Goal: Transaction & Acquisition: Obtain resource

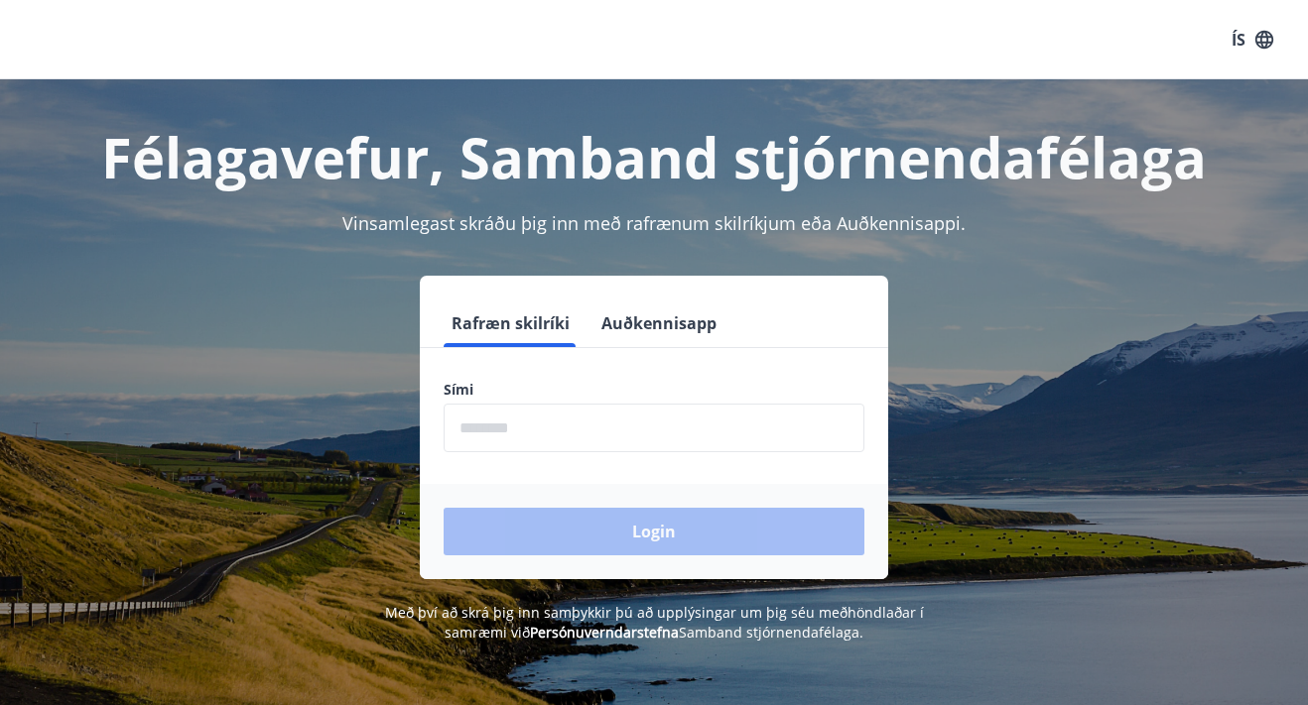
click at [553, 427] on input "phone" at bounding box center [653, 428] width 421 height 49
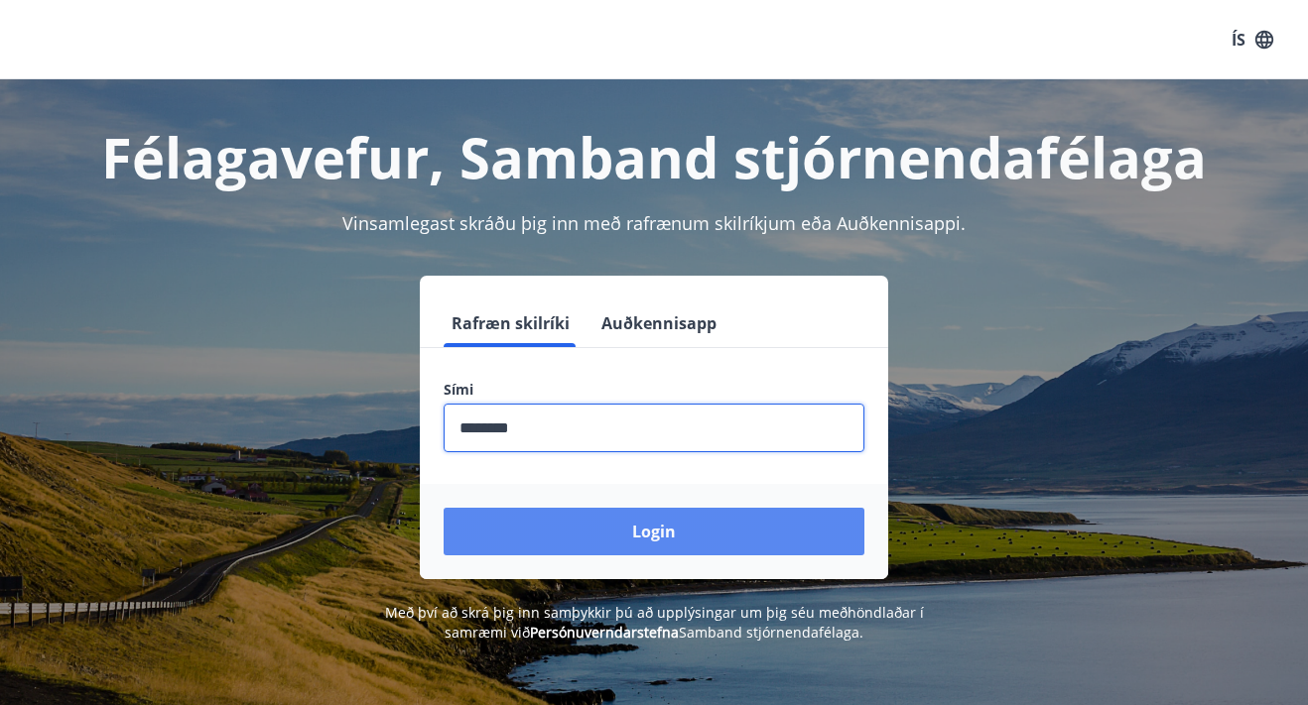
type input "********"
click at [649, 531] on button "Login" at bounding box center [653, 532] width 421 height 48
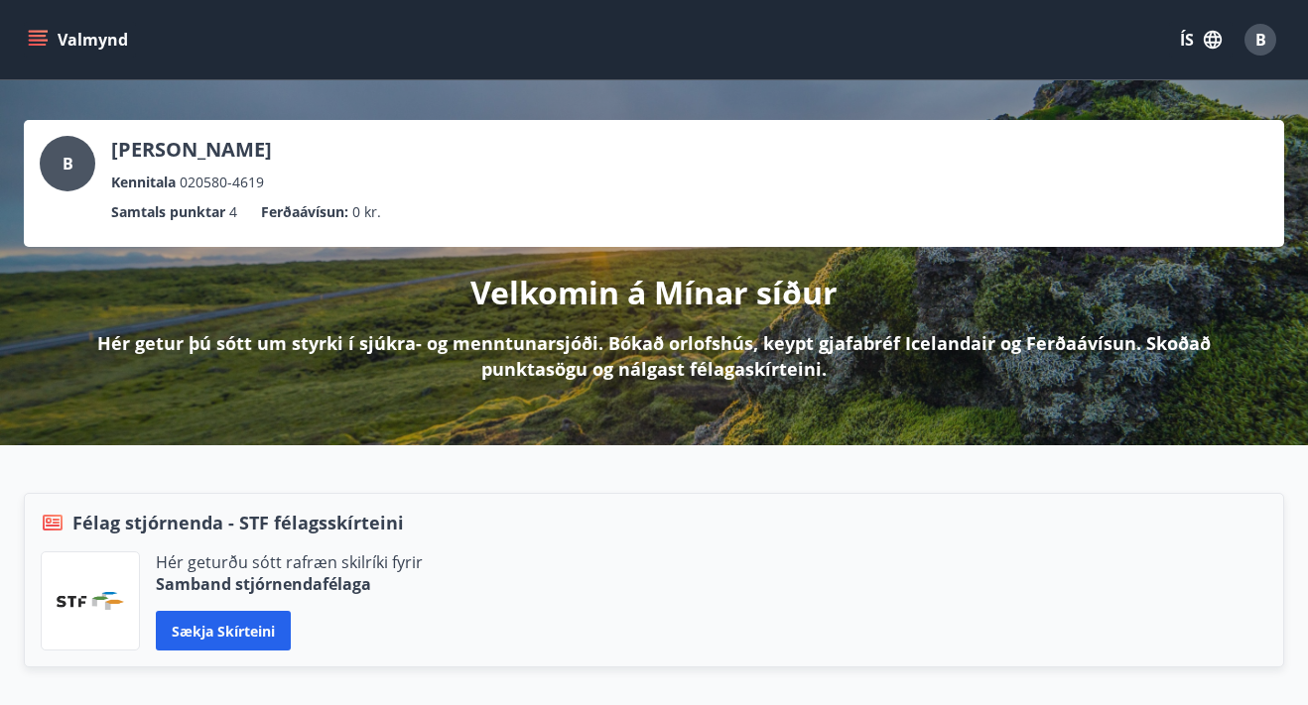
click at [39, 37] on icon "menu" at bounding box center [38, 36] width 18 height 2
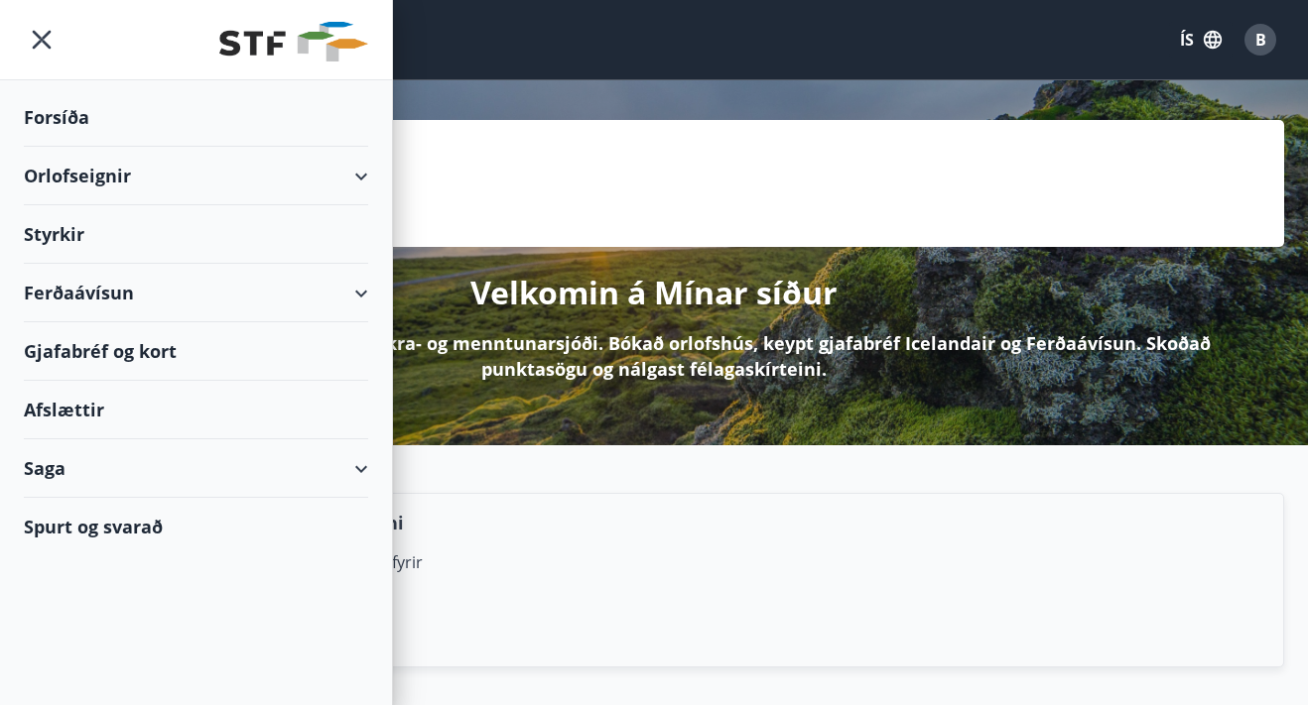
click at [291, 177] on div "Orlofseignir" at bounding box center [196, 176] width 344 height 59
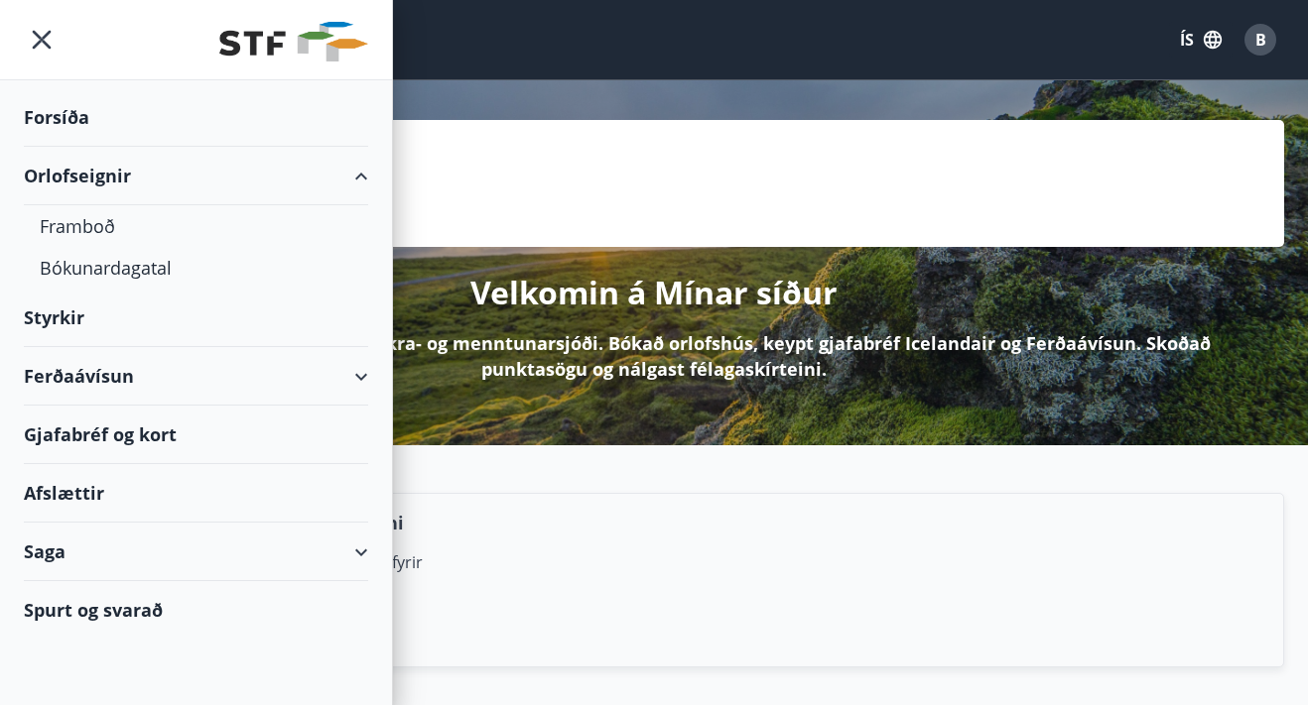
click at [291, 177] on div "Orlofseignir" at bounding box center [196, 176] width 344 height 59
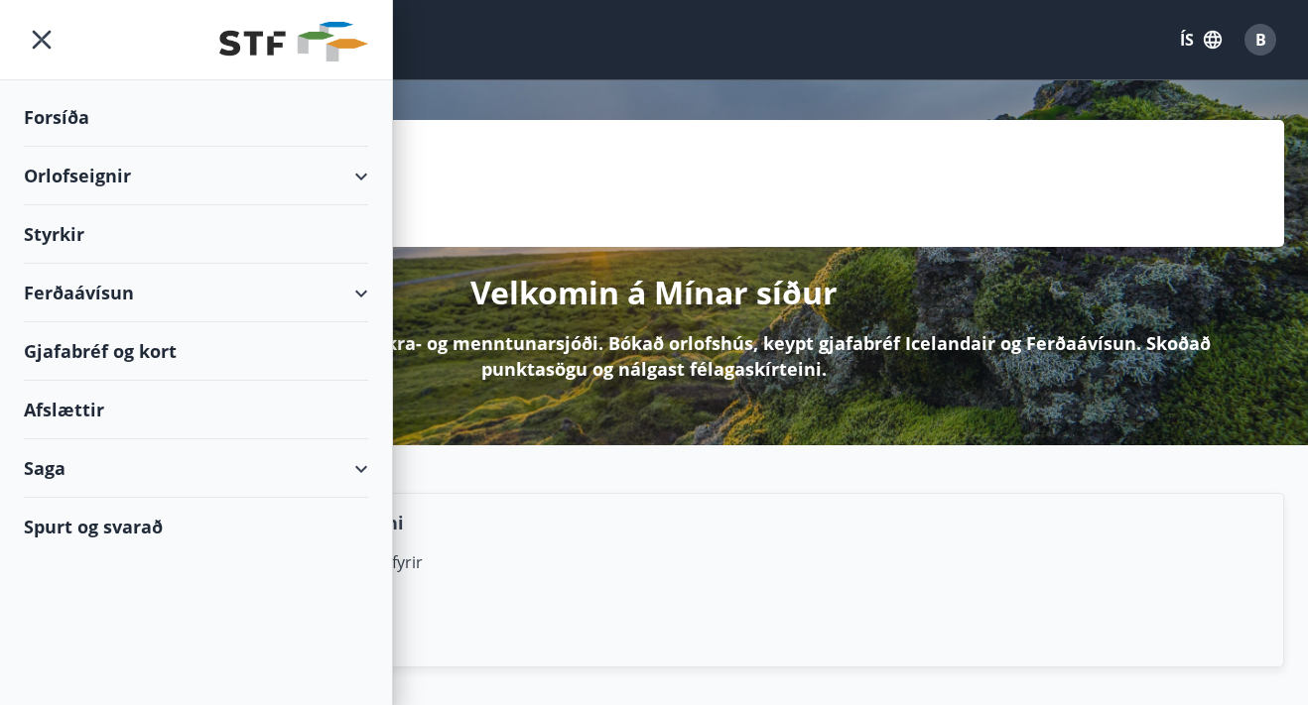
click at [139, 356] on div "Gjafabréf og kort" at bounding box center [196, 351] width 344 height 59
click at [80, 403] on div "Afslættir" at bounding box center [196, 410] width 344 height 59
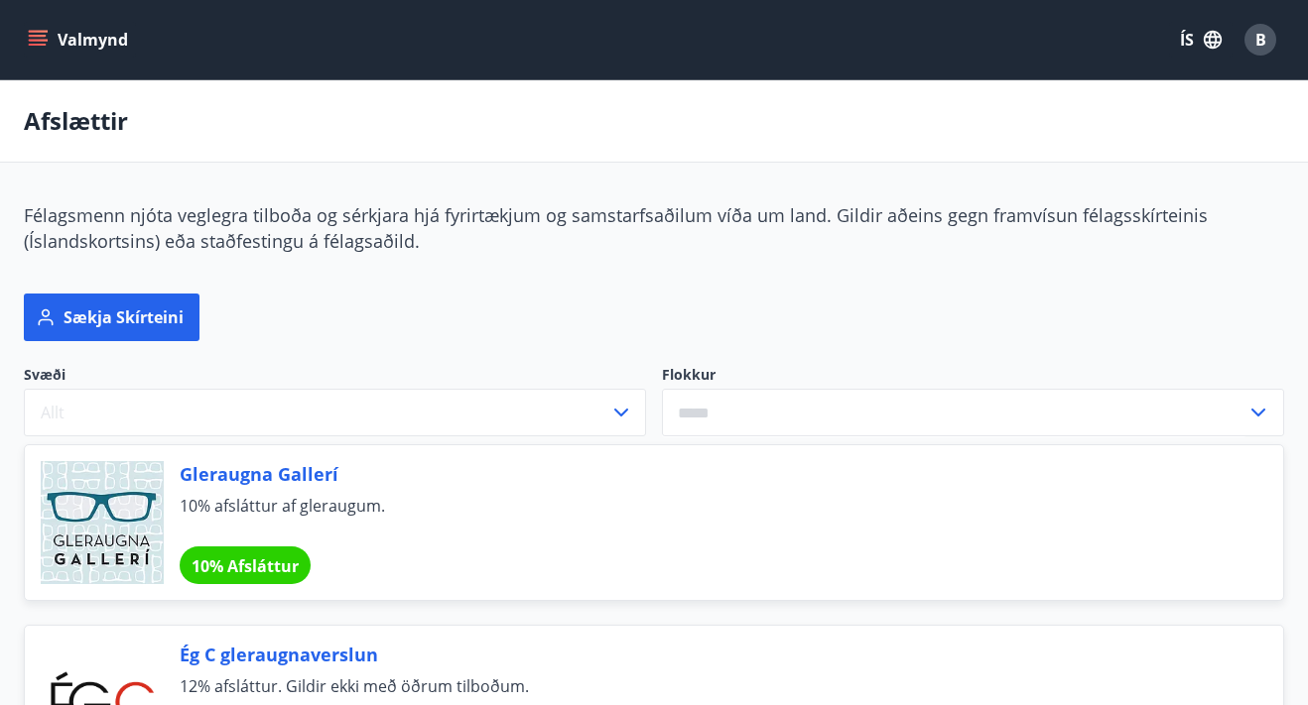
click at [38, 46] on icon "menu" at bounding box center [38, 45] width 18 height 2
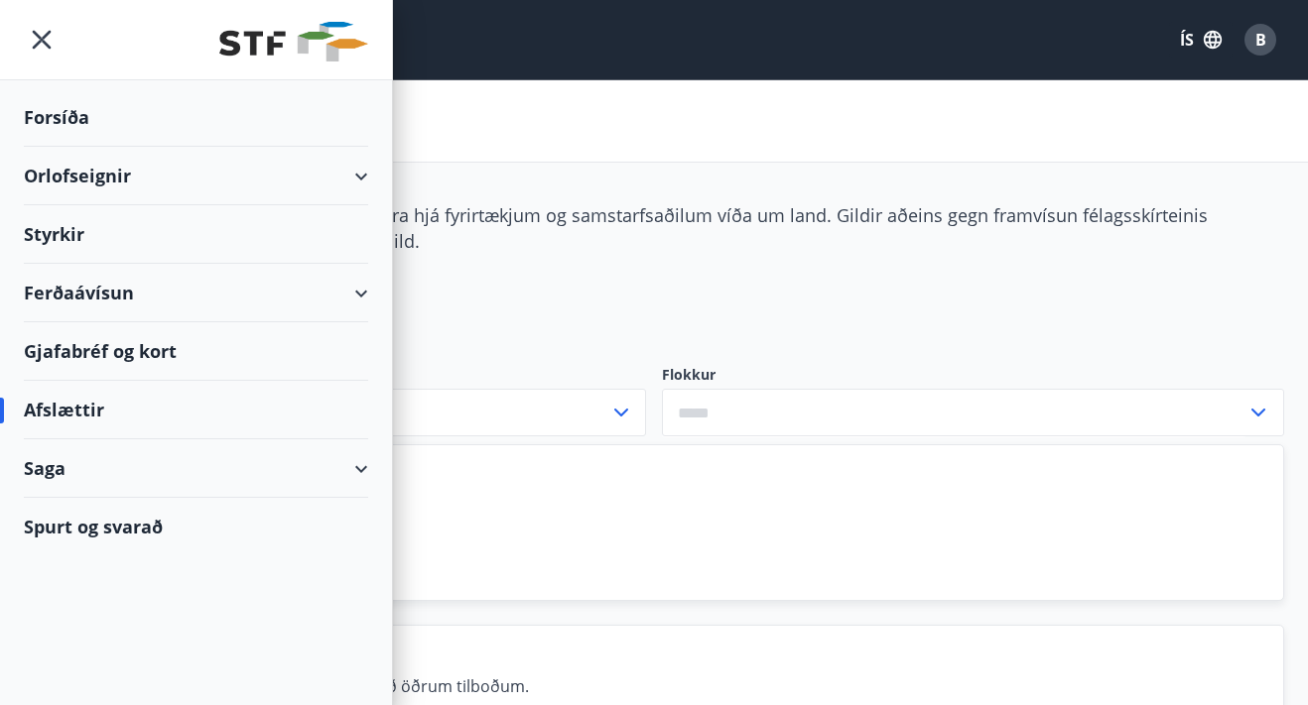
click at [212, 475] on div "Saga" at bounding box center [196, 468] width 344 height 59
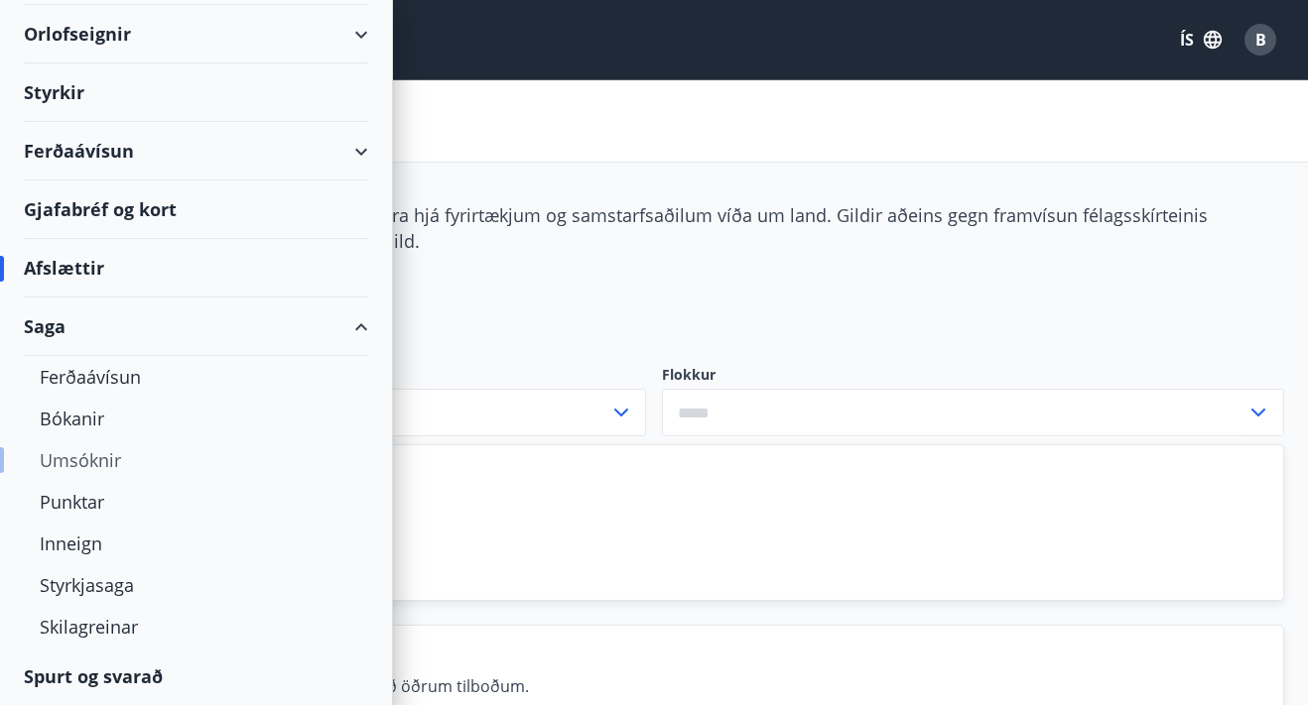
scroll to position [142, 0]
click at [350, 330] on div "Saga" at bounding box center [196, 327] width 344 height 59
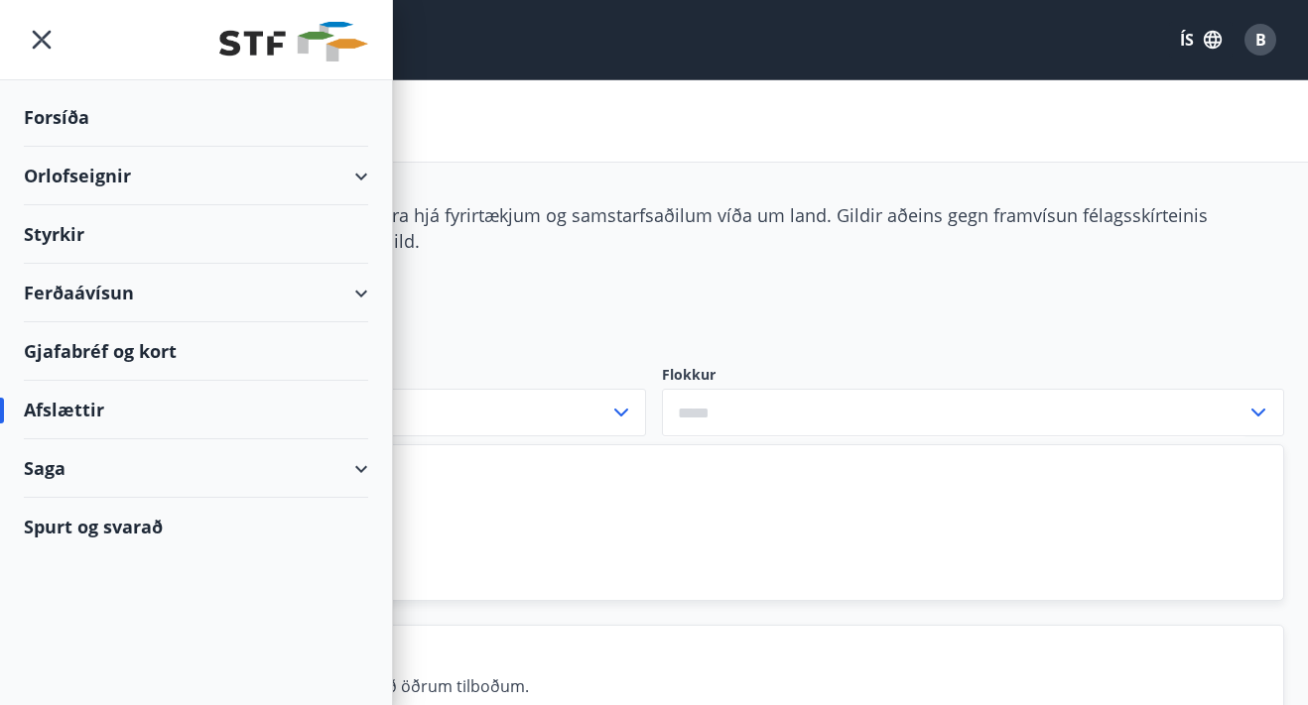
scroll to position [0, 0]
click at [55, 106] on div "Forsíða" at bounding box center [196, 117] width 344 height 59
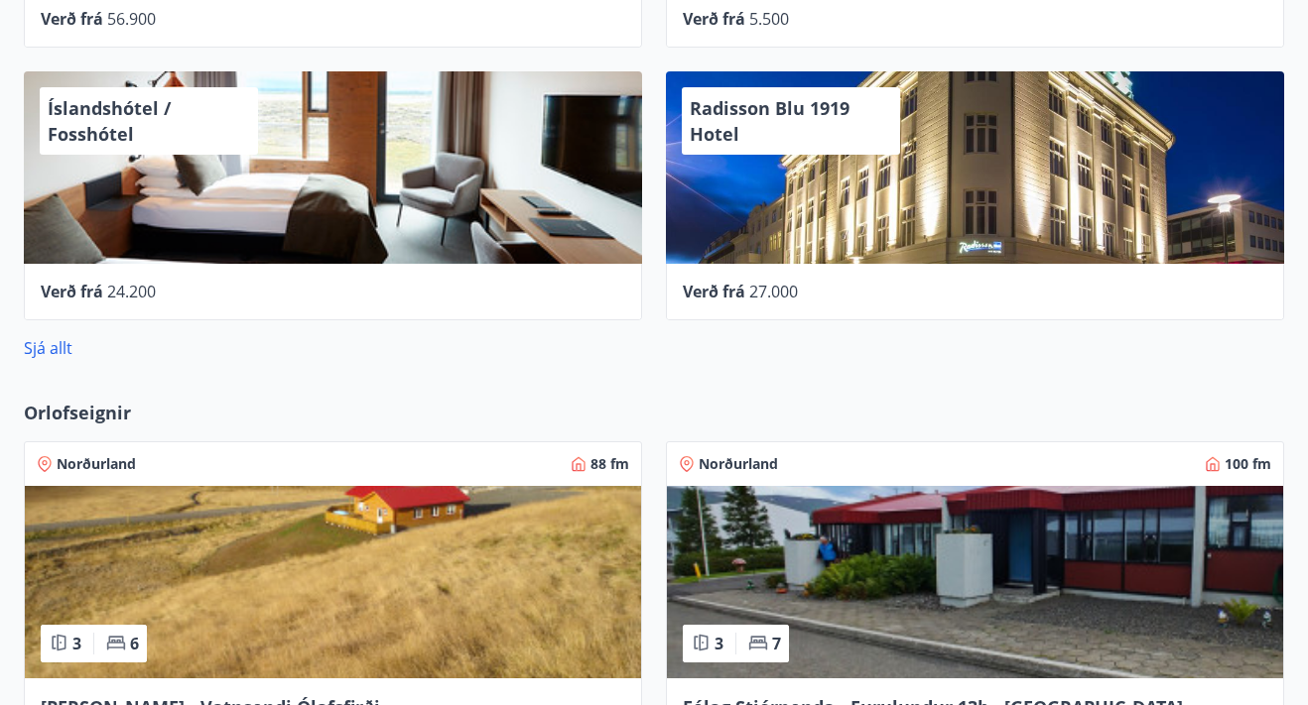
scroll to position [1131, 0]
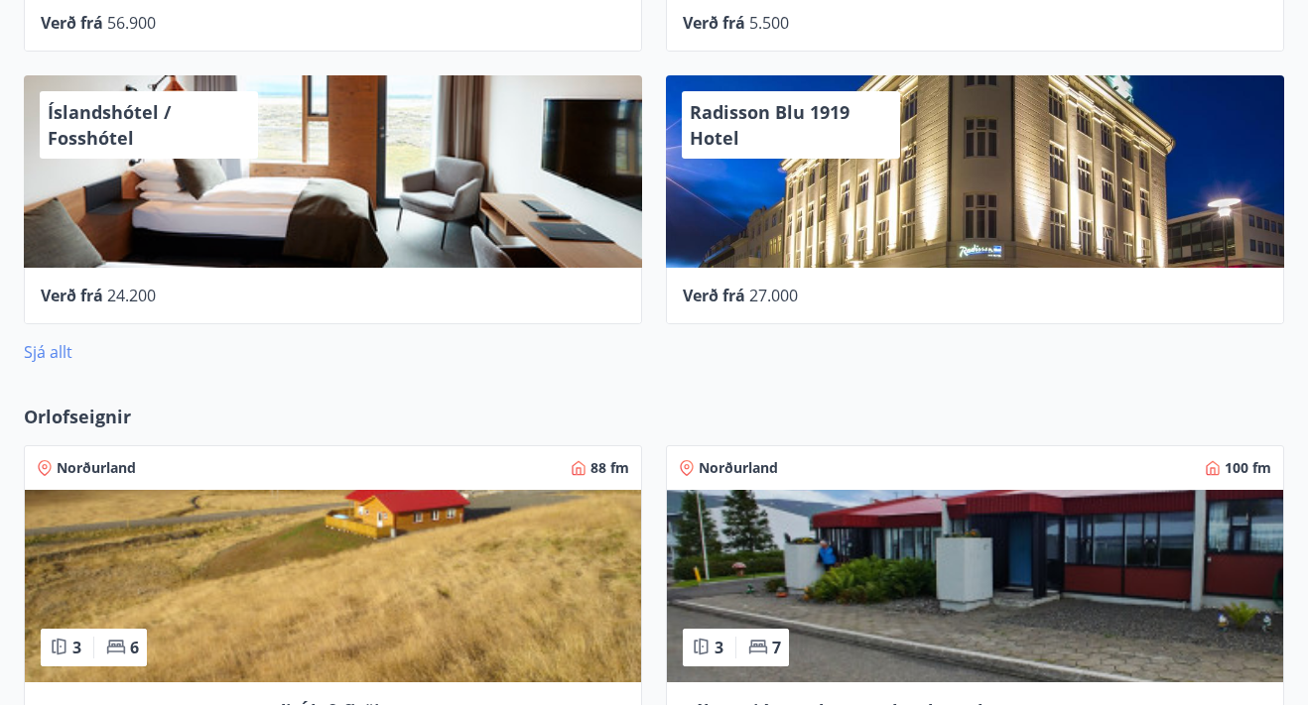
click at [48, 351] on link "Sjá allt" at bounding box center [48, 352] width 49 height 22
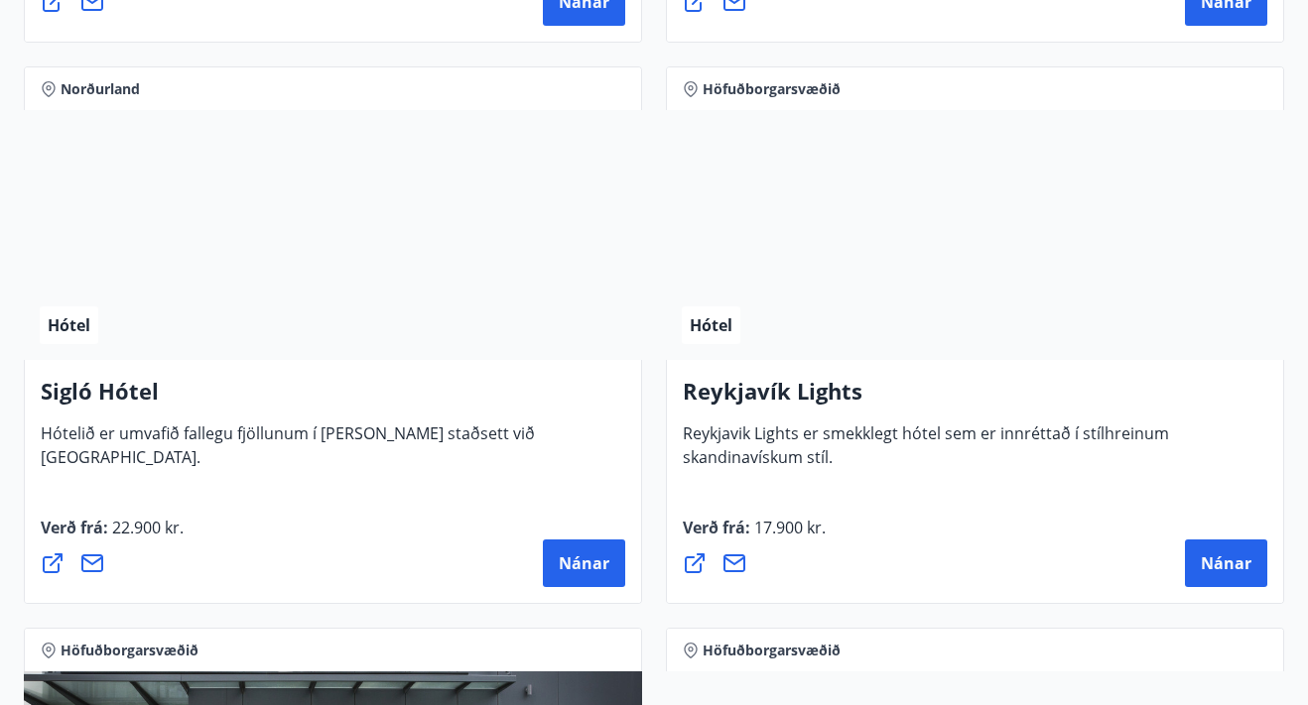
scroll to position [1990, 0]
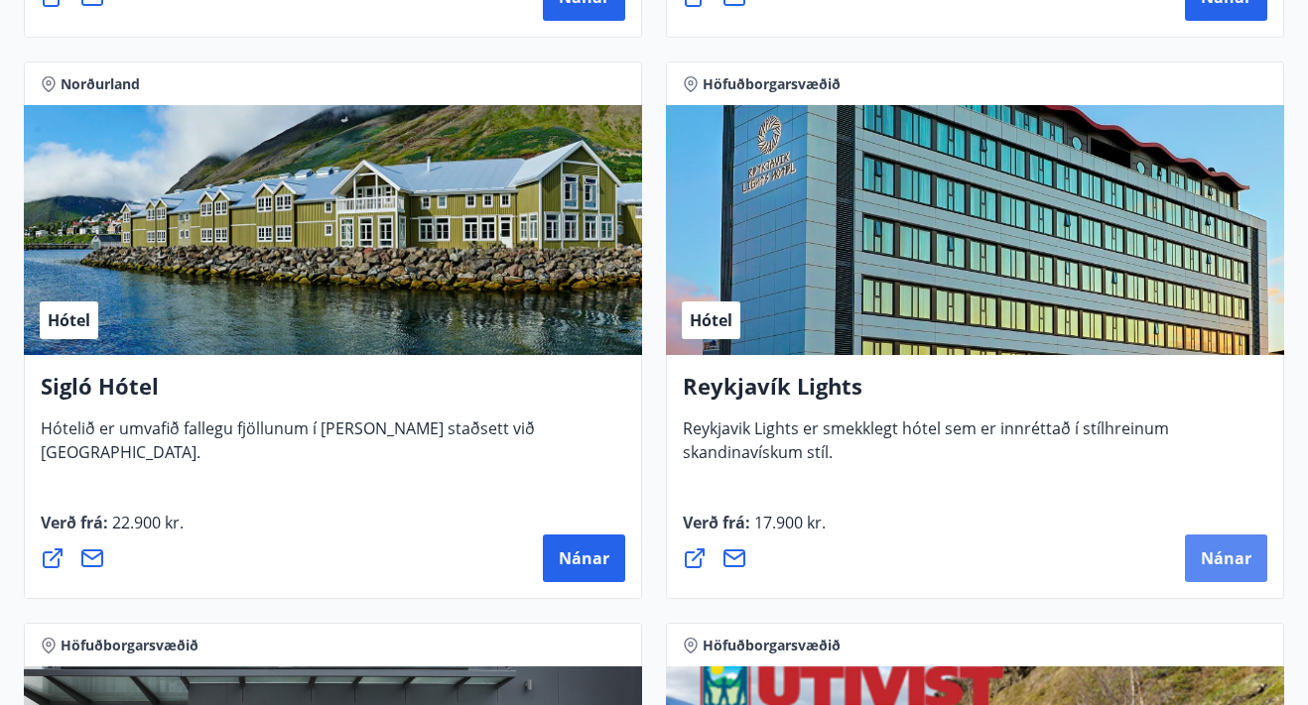
click at [1222, 558] on span "Nánar" at bounding box center [1225, 559] width 51 height 22
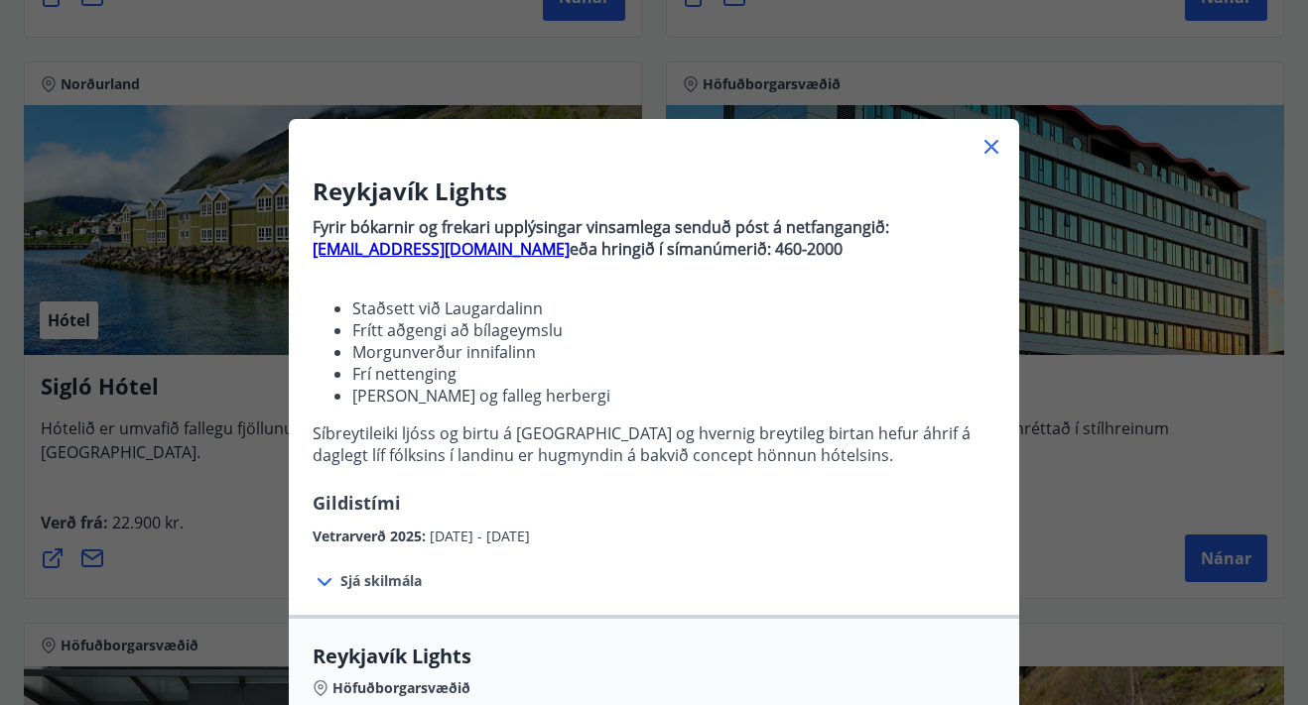
click at [988, 144] on icon at bounding box center [991, 147] width 14 height 14
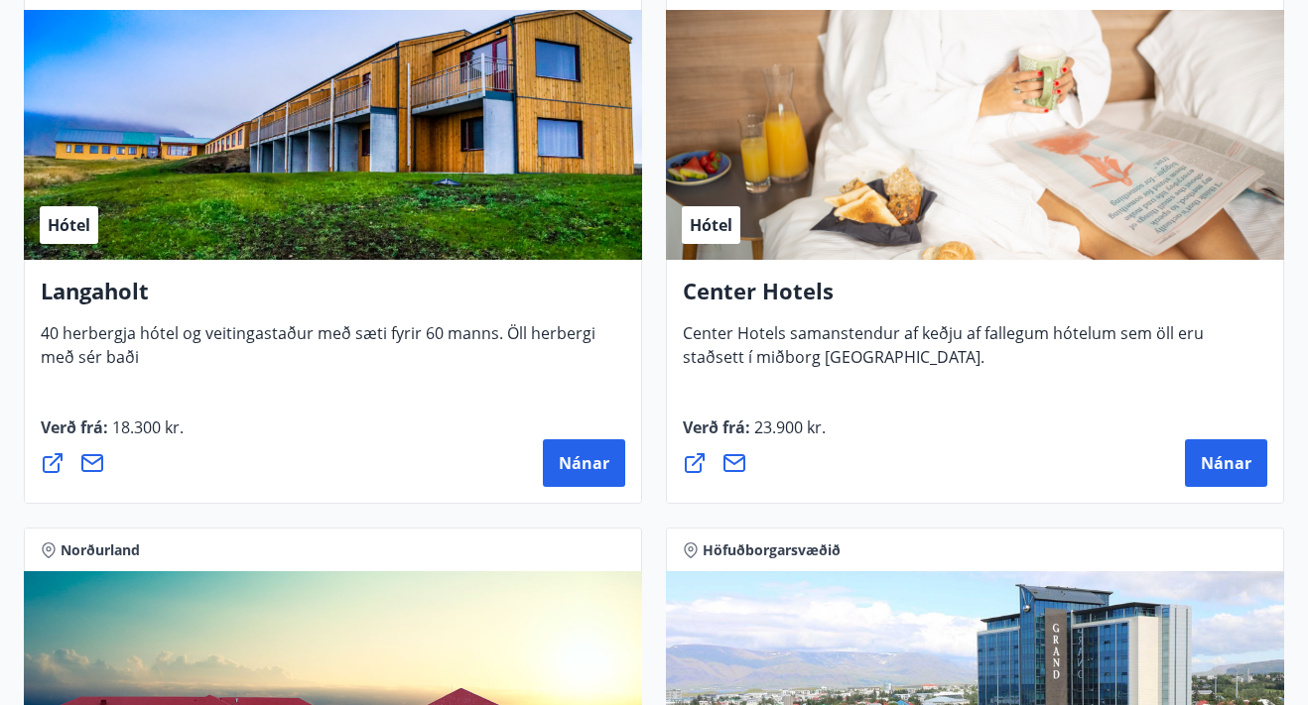
scroll to position [4852, 0]
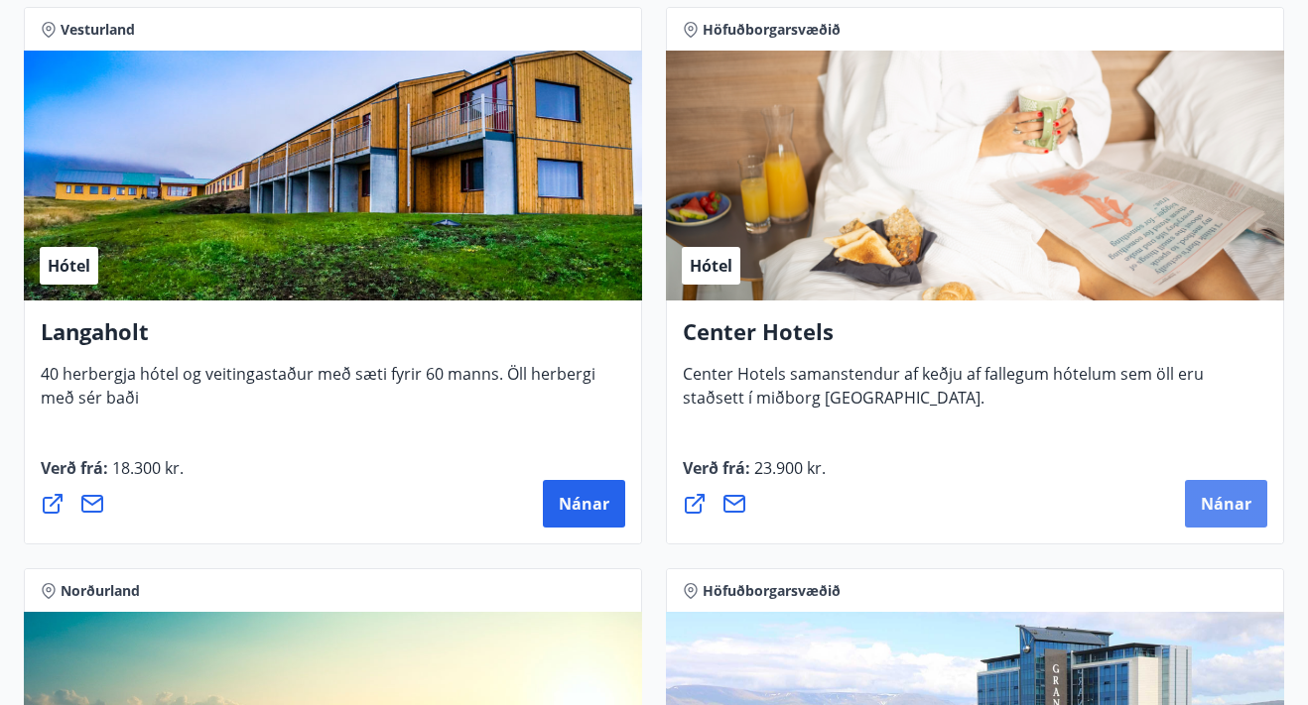
click at [1221, 498] on span "Nánar" at bounding box center [1225, 504] width 51 height 22
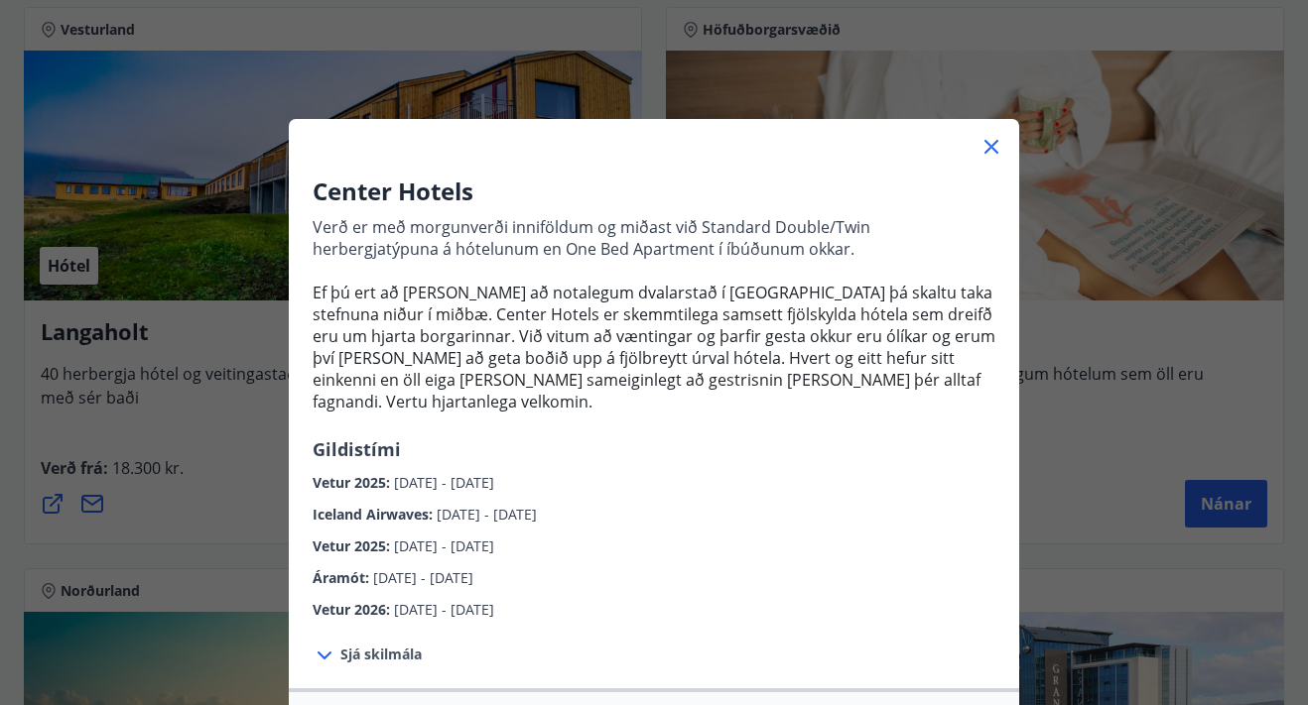
click at [361, 645] on span "Sjá skilmála" at bounding box center [380, 655] width 81 height 20
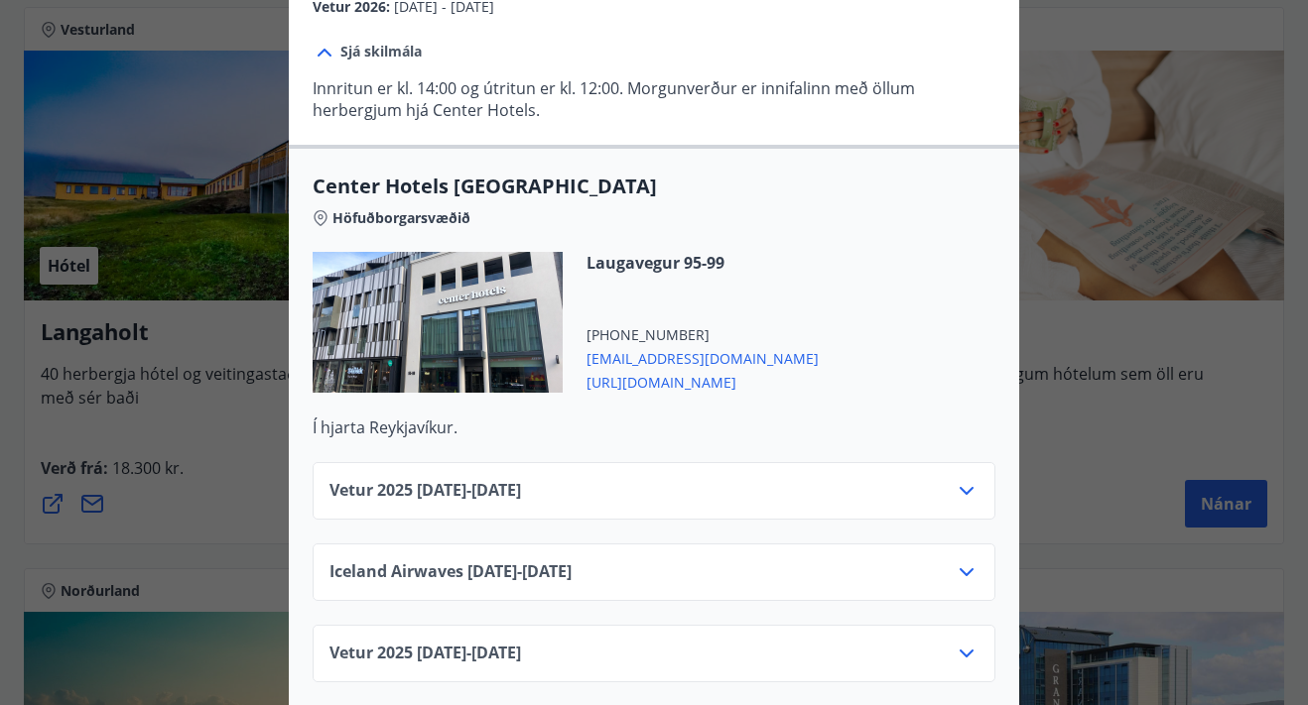
scroll to position [604, 0]
click at [950, 478] on div "Vetur 2025 01.10.25 - 05.11.25" at bounding box center [653, 498] width 649 height 40
click at [970, 486] on icon at bounding box center [966, 490] width 14 height 8
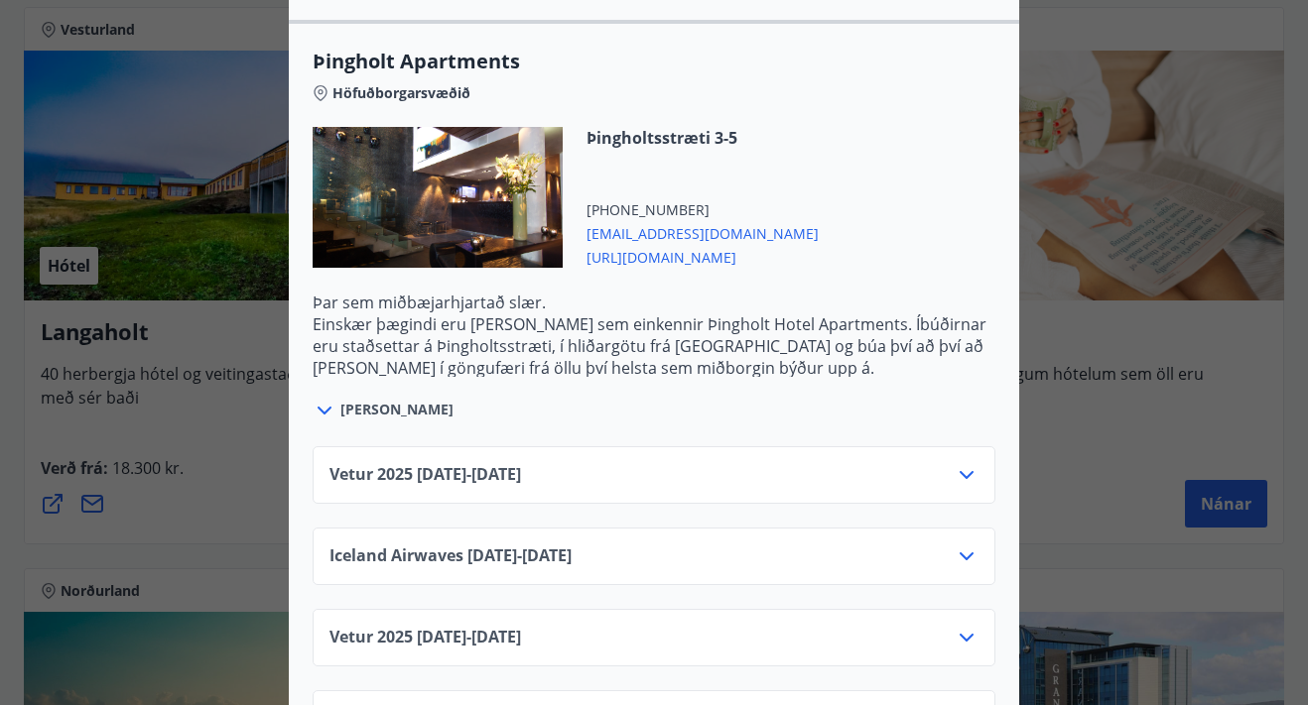
scroll to position [3710, 0]
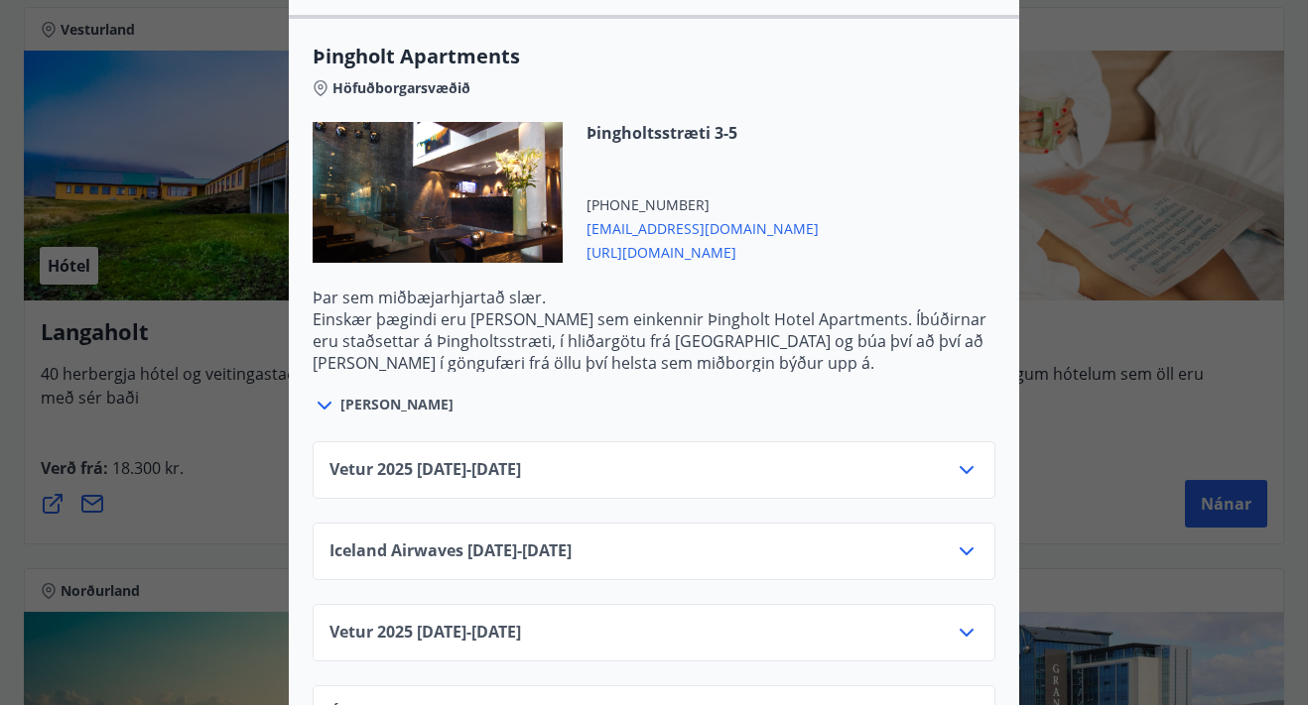
click at [967, 458] on icon at bounding box center [966, 470] width 24 height 24
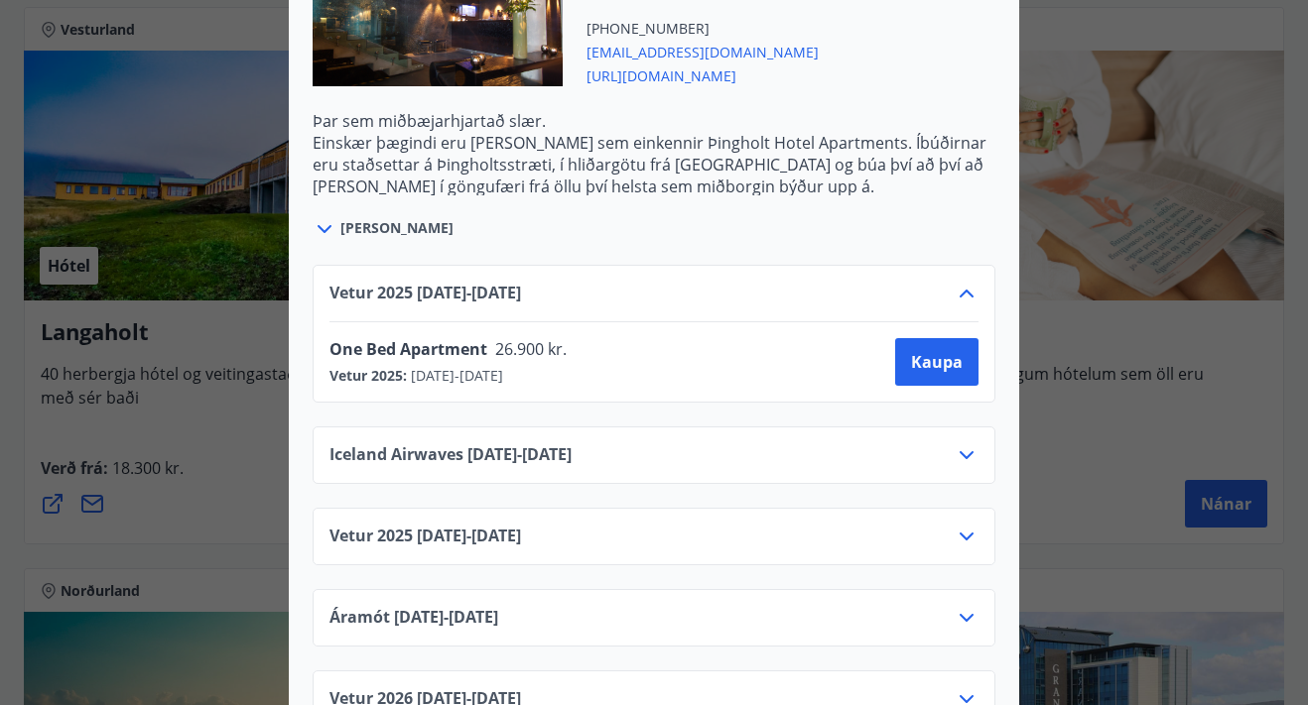
scroll to position [3892, 0]
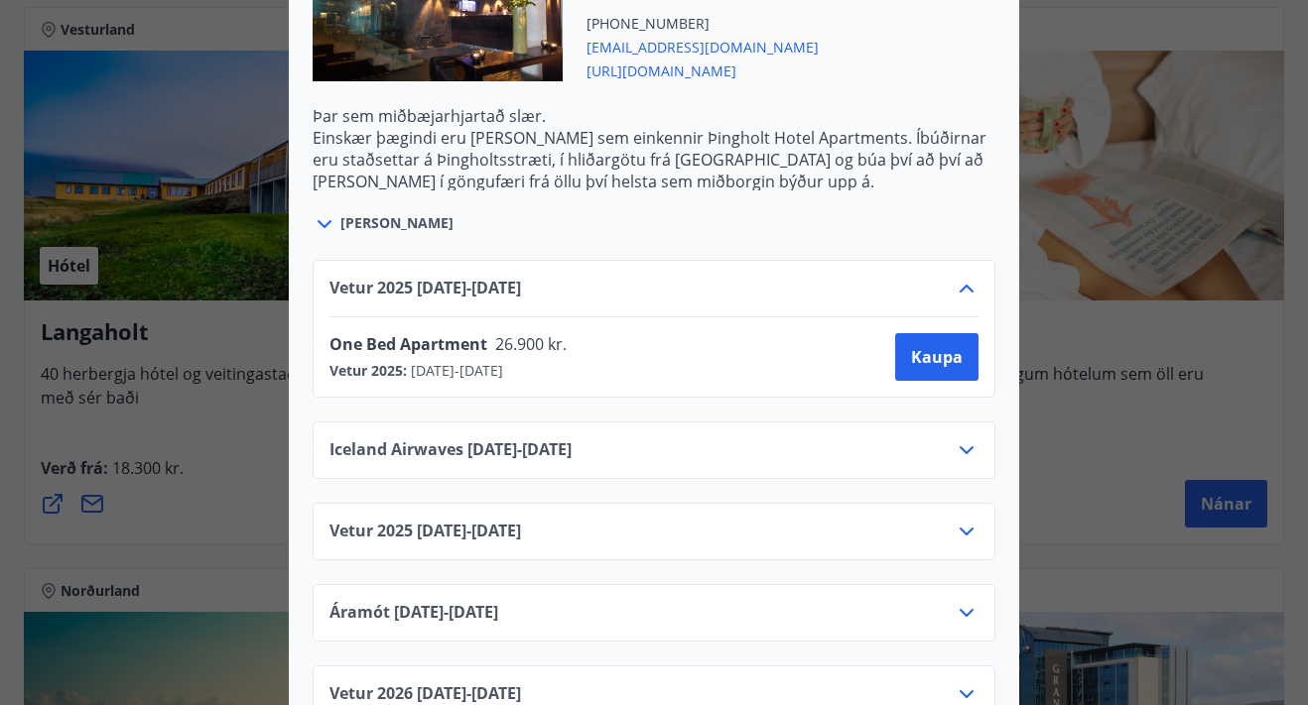
click at [965, 520] on icon at bounding box center [966, 532] width 24 height 24
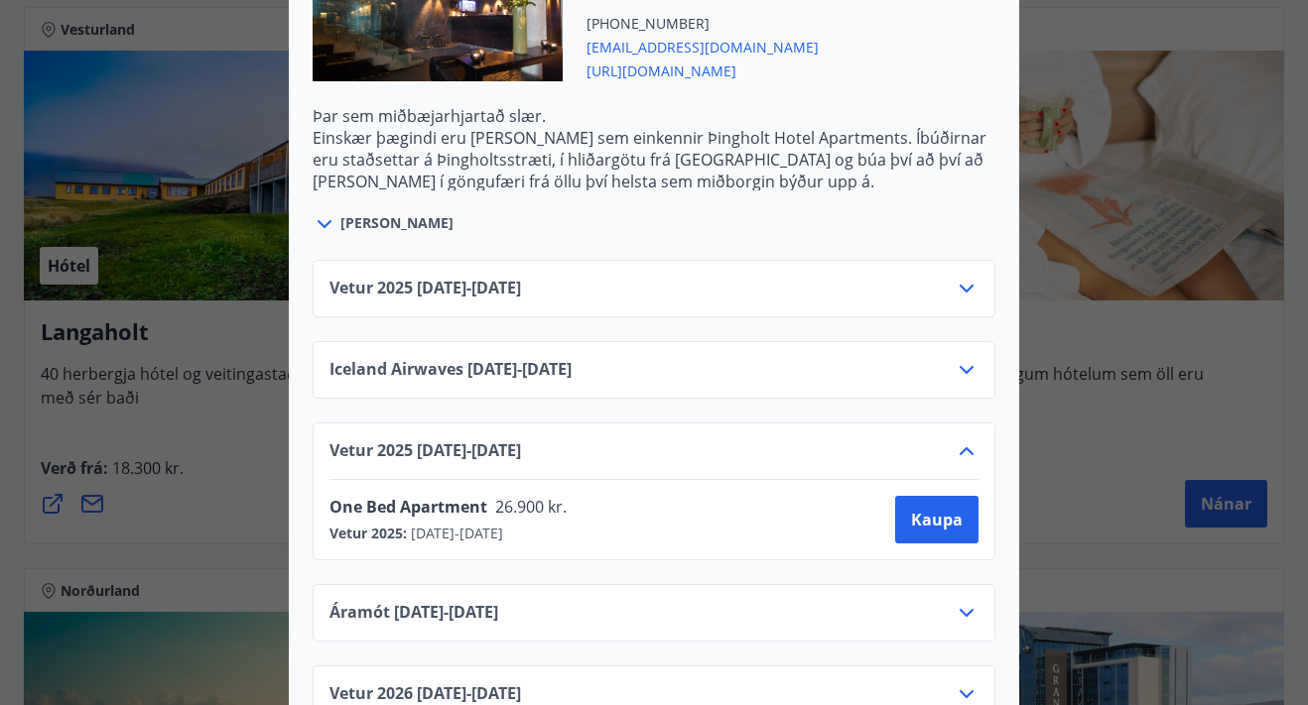
click at [968, 277] on icon at bounding box center [966, 289] width 24 height 24
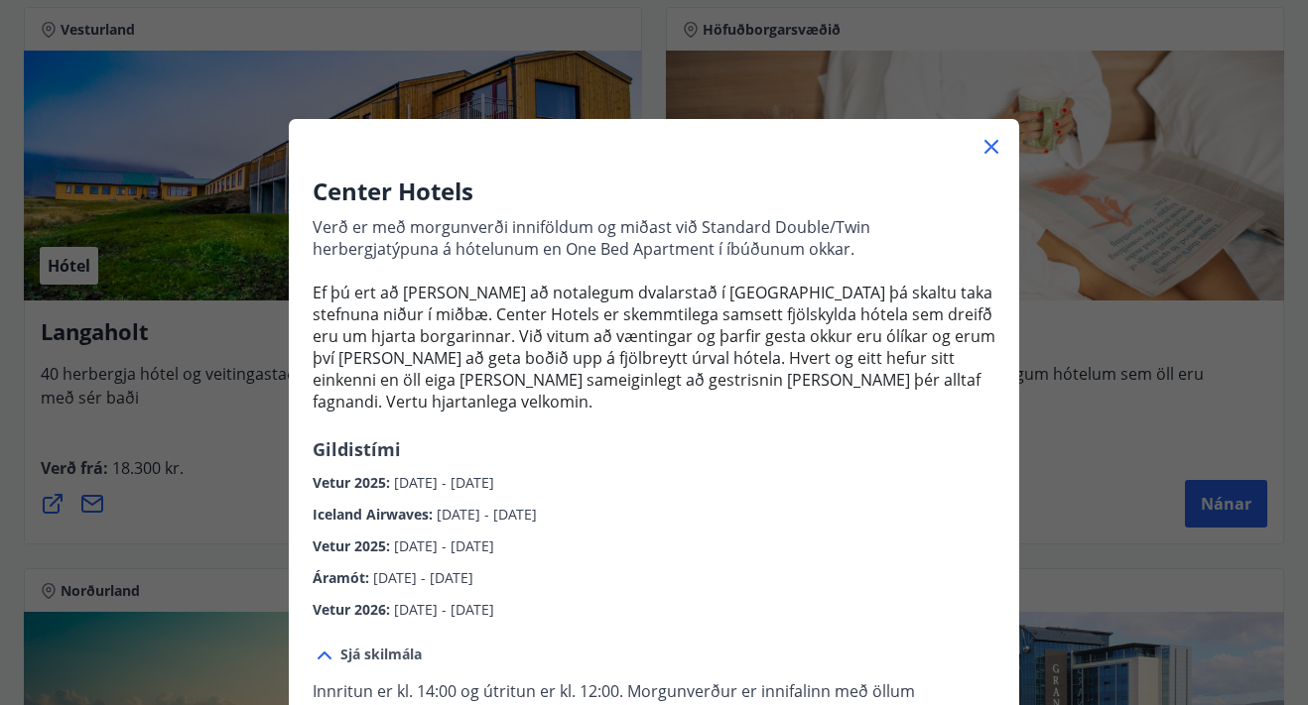
scroll to position [0, 0]
click at [987, 145] on icon at bounding box center [991, 147] width 24 height 24
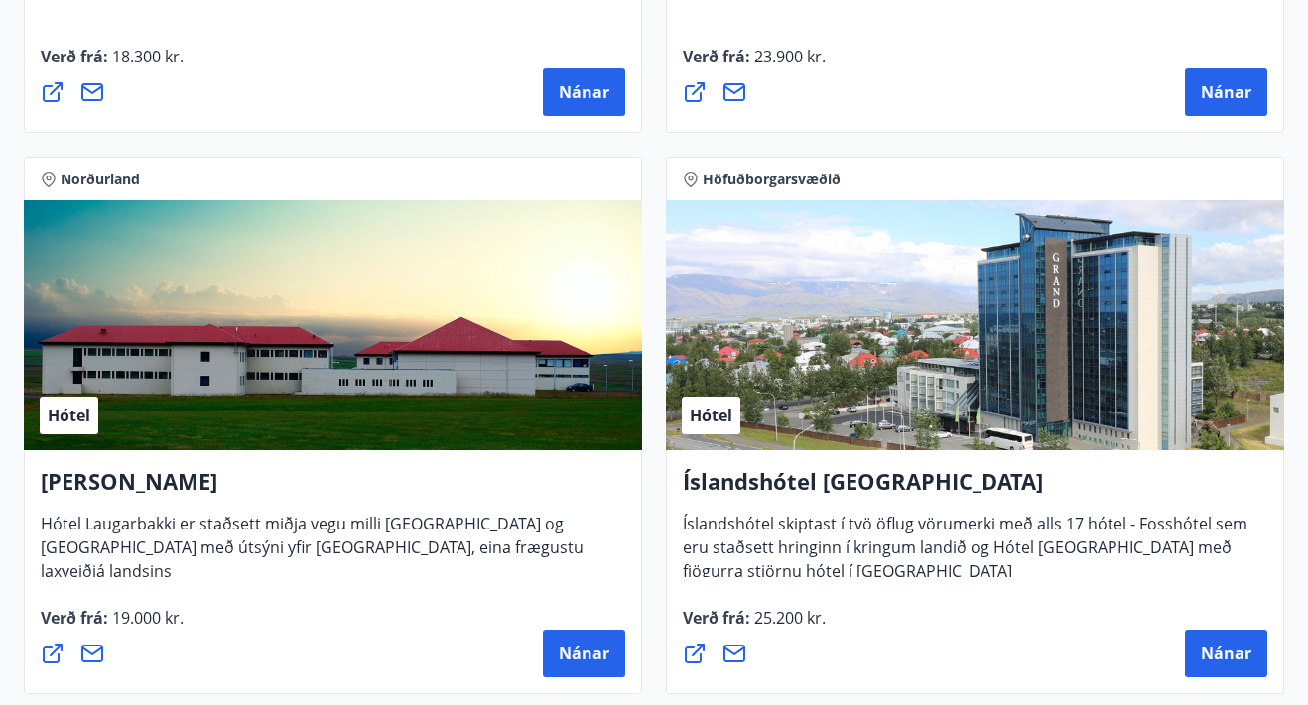
scroll to position [5343, 0]
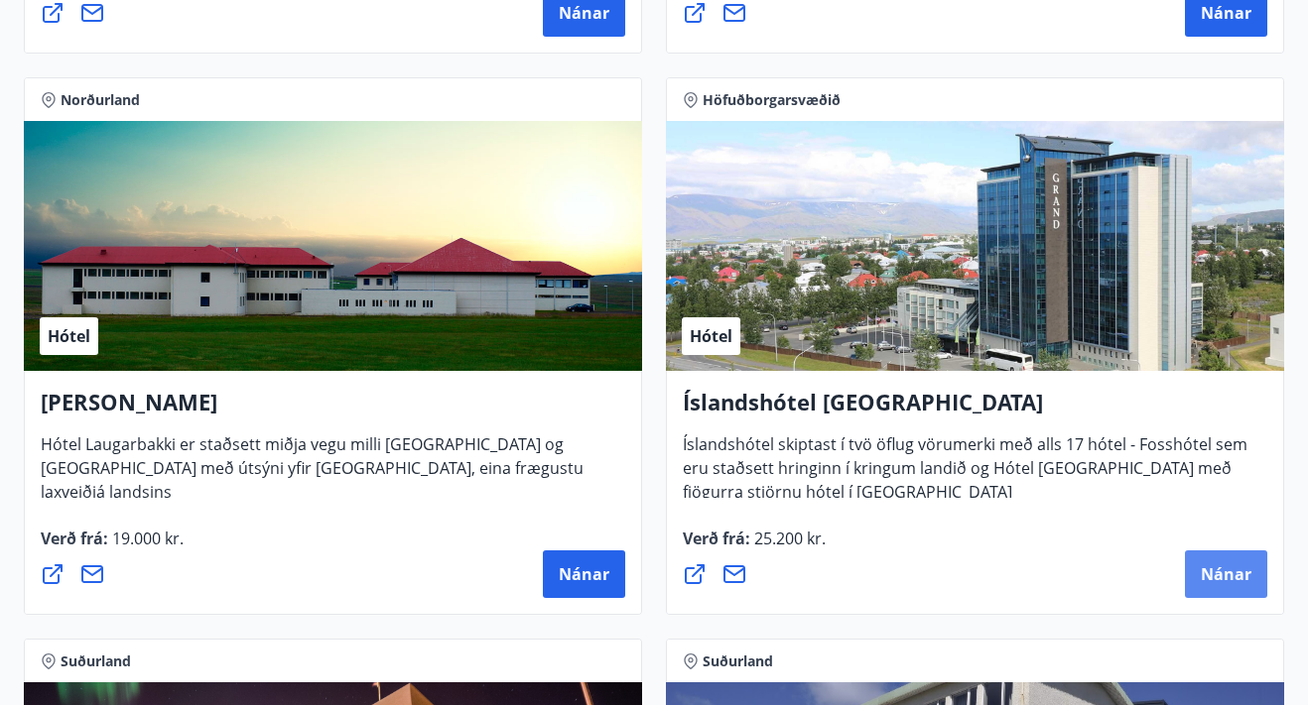
click at [1220, 576] on span "Nánar" at bounding box center [1225, 574] width 51 height 22
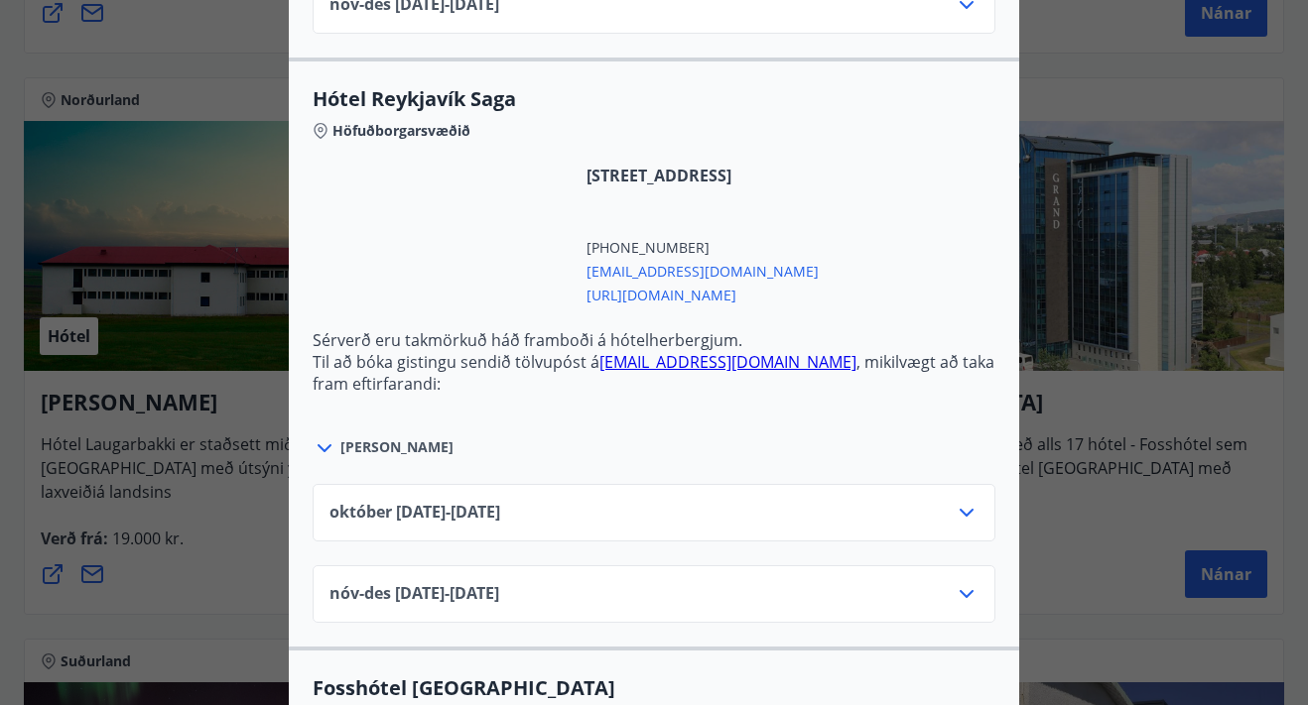
scroll to position [1830, 0]
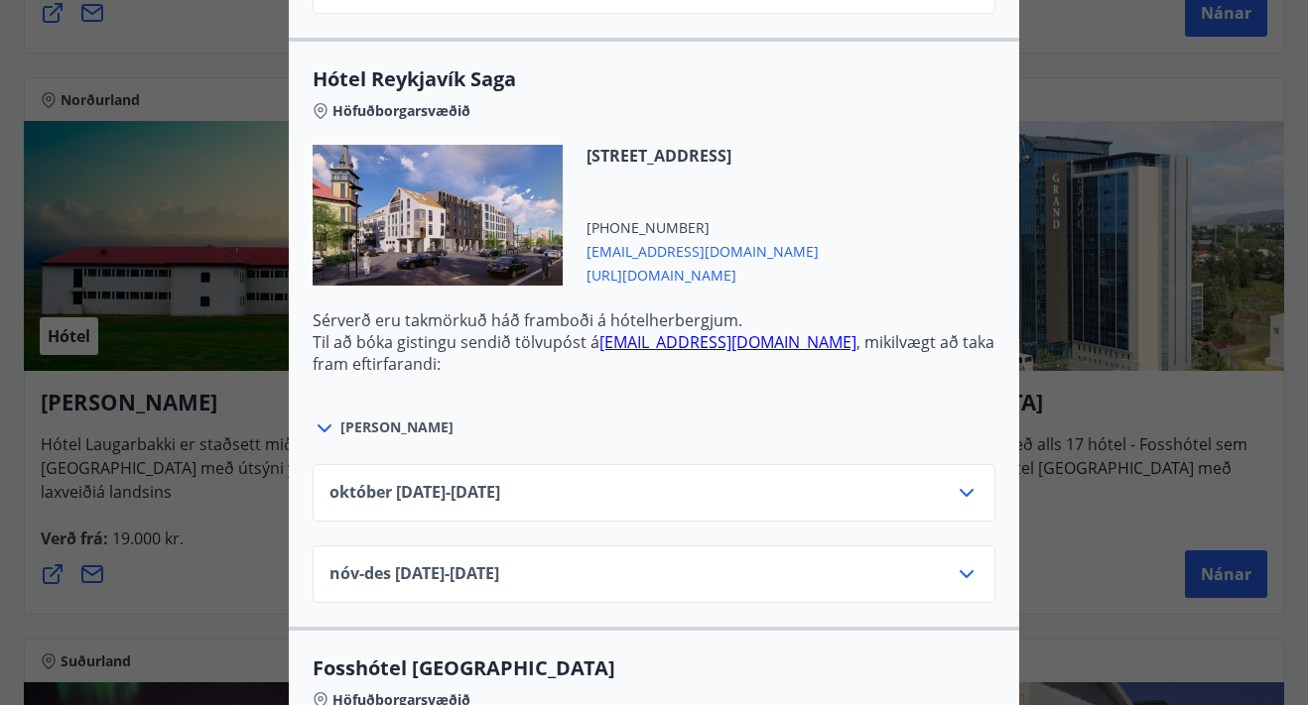
click at [947, 486] on div "október 01.10.25 - 31.10.25" at bounding box center [653, 501] width 649 height 40
click at [967, 487] on icon at bounding box center [966, 493] width 24 height 24
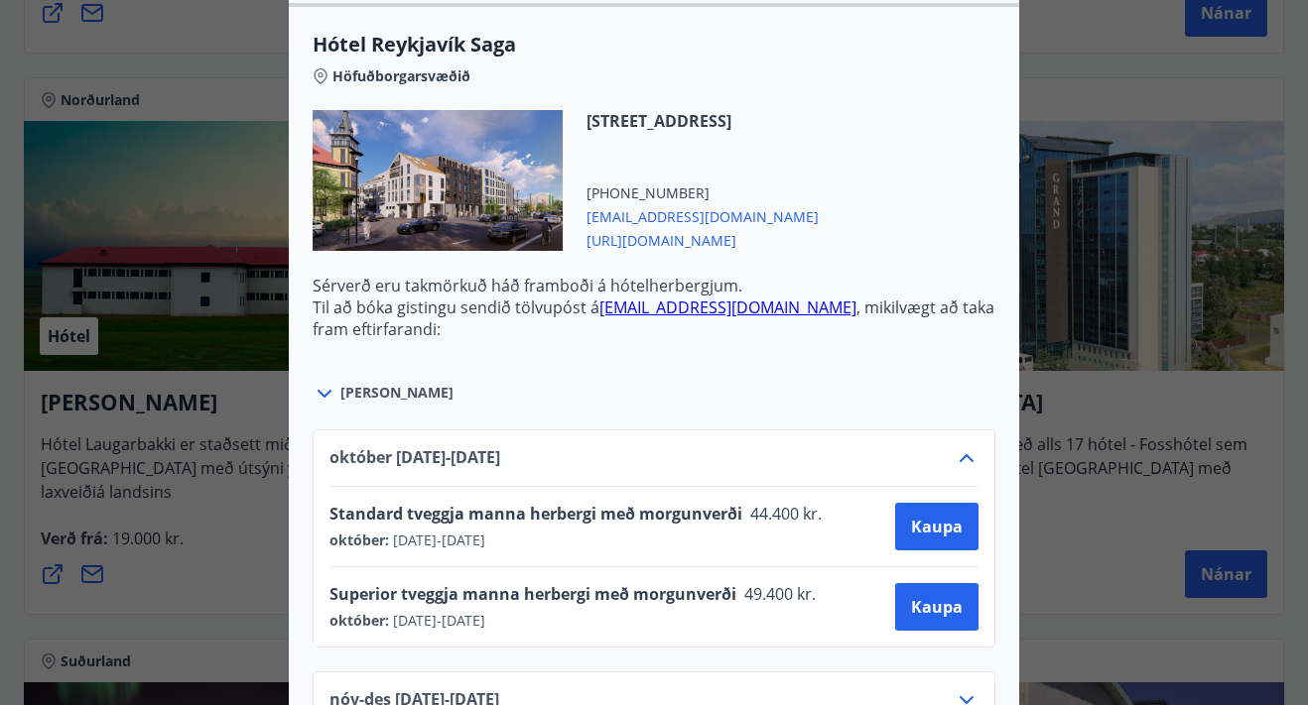
scroll to position [1864, 0]
click at [969, 456] on icon at bounding box center [966, 459] width 24 height 24
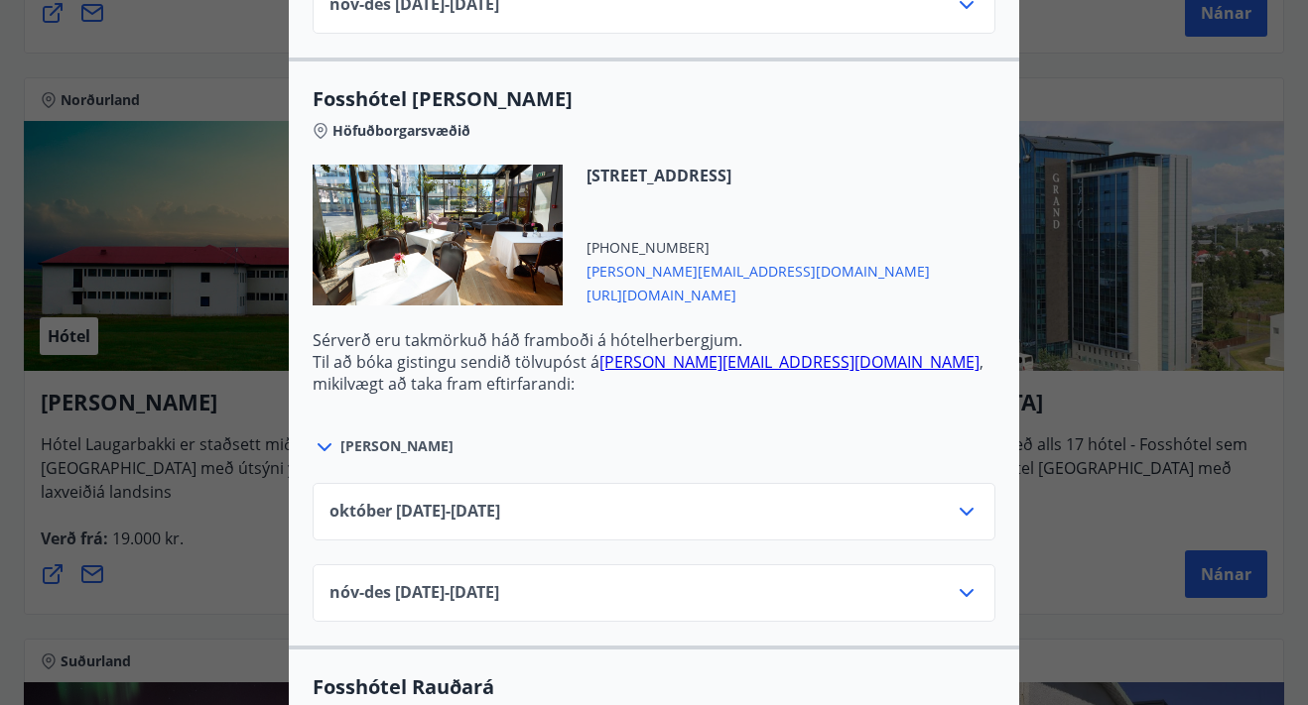
scroll to position [3660, 0]
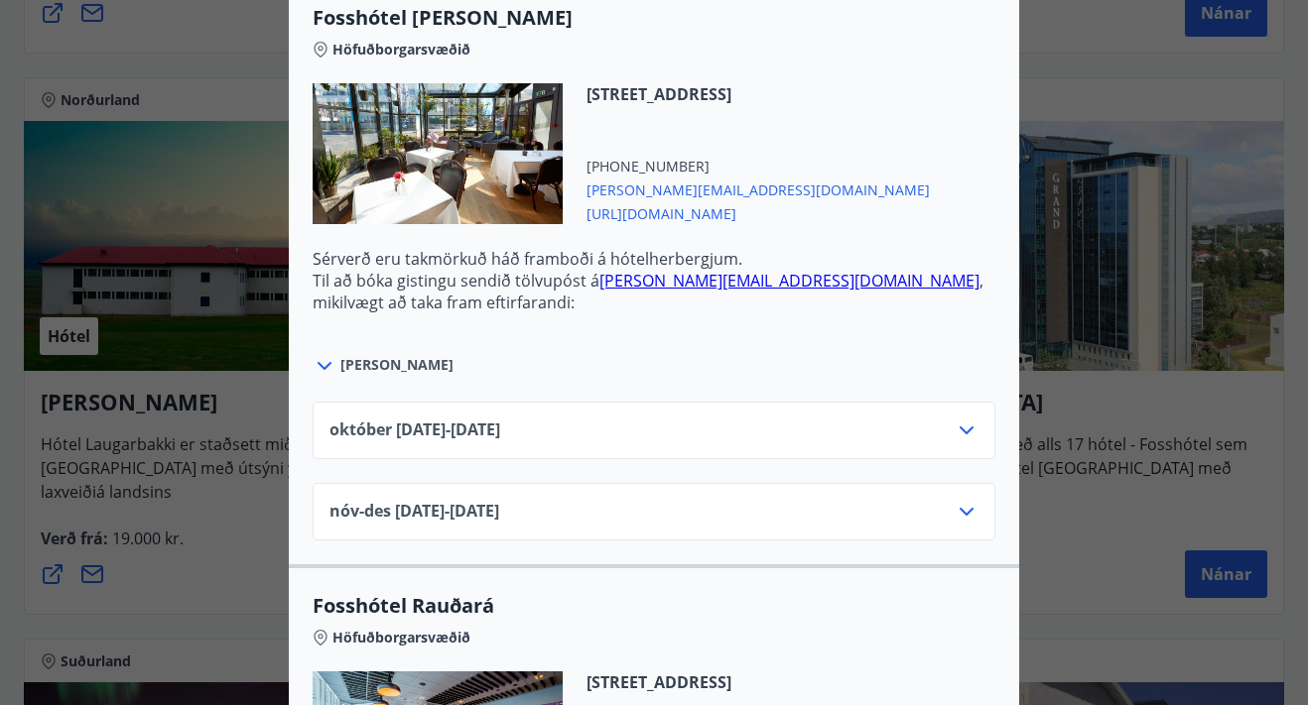
click at [968, 431] on icon at bounding box center [966, 431] width 14 height 8
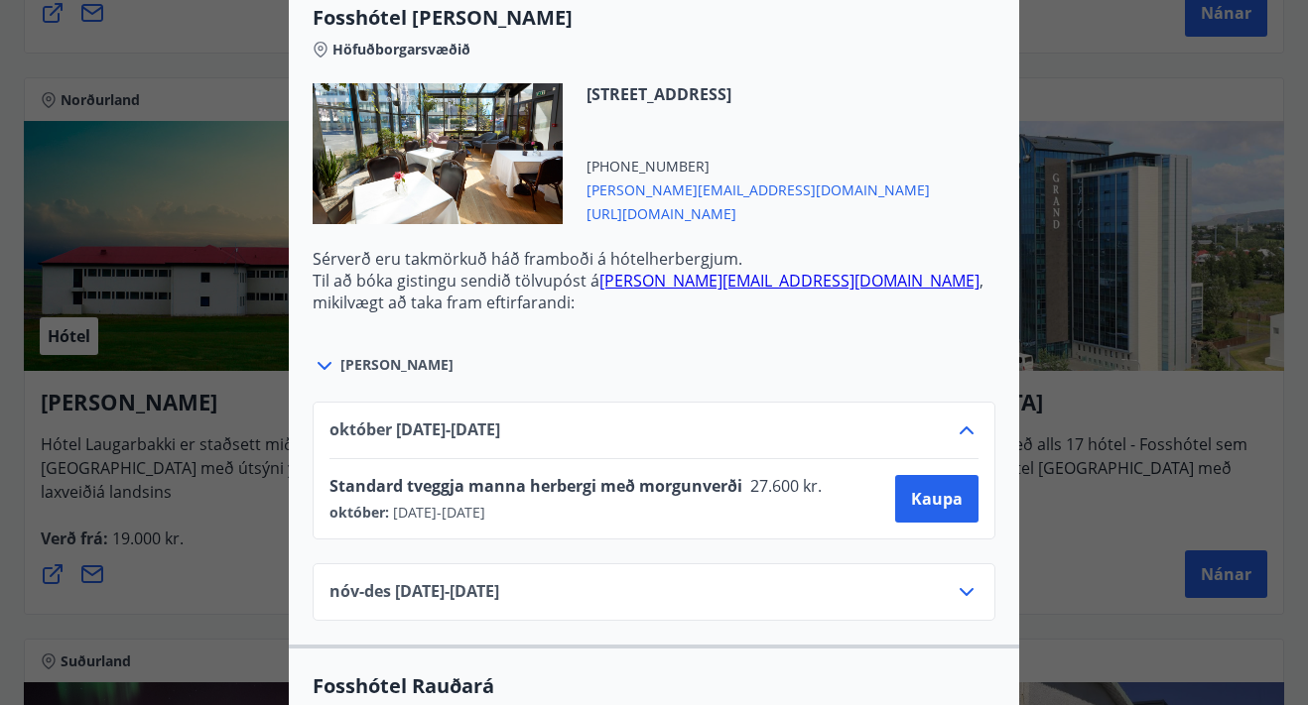
click at [968, 431] on icon at bounding box center [966, 431] width 14 height 8
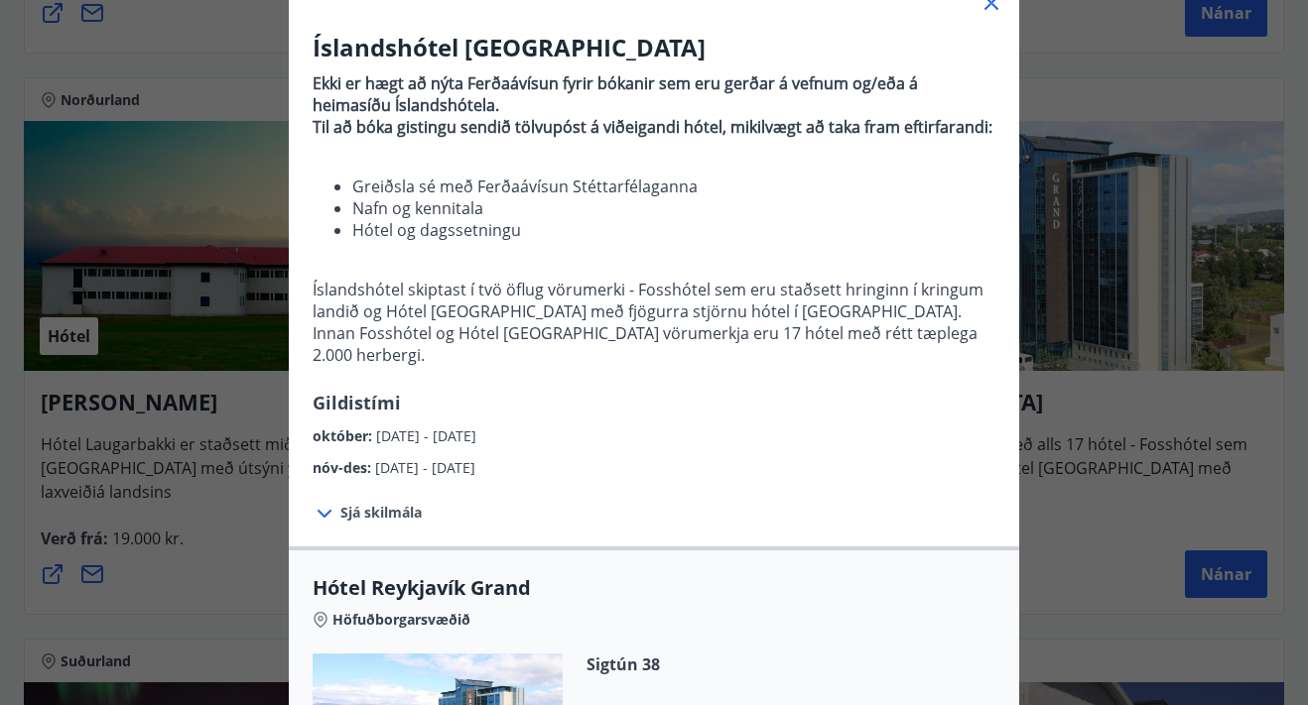
scroll to position [148, 0]
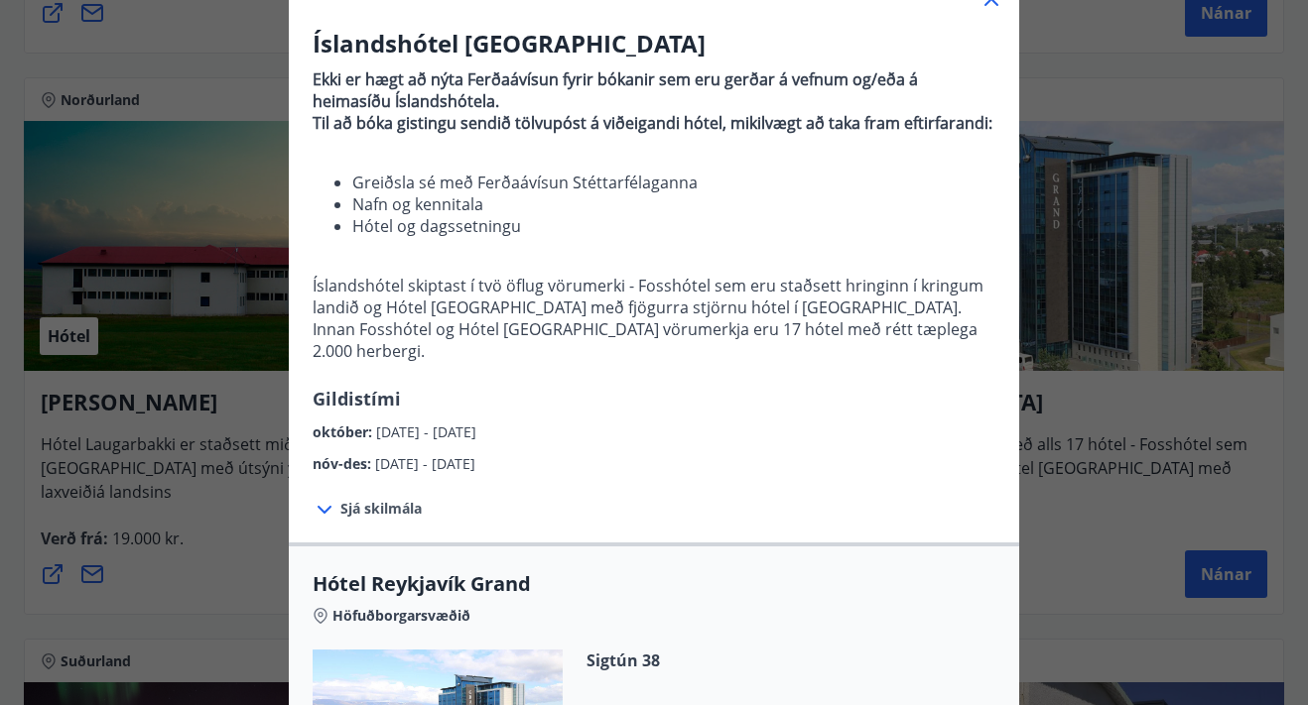
click at [375, 516] on span "Sjá skilmála" at bounding box center [380, 509] width 81 height 20
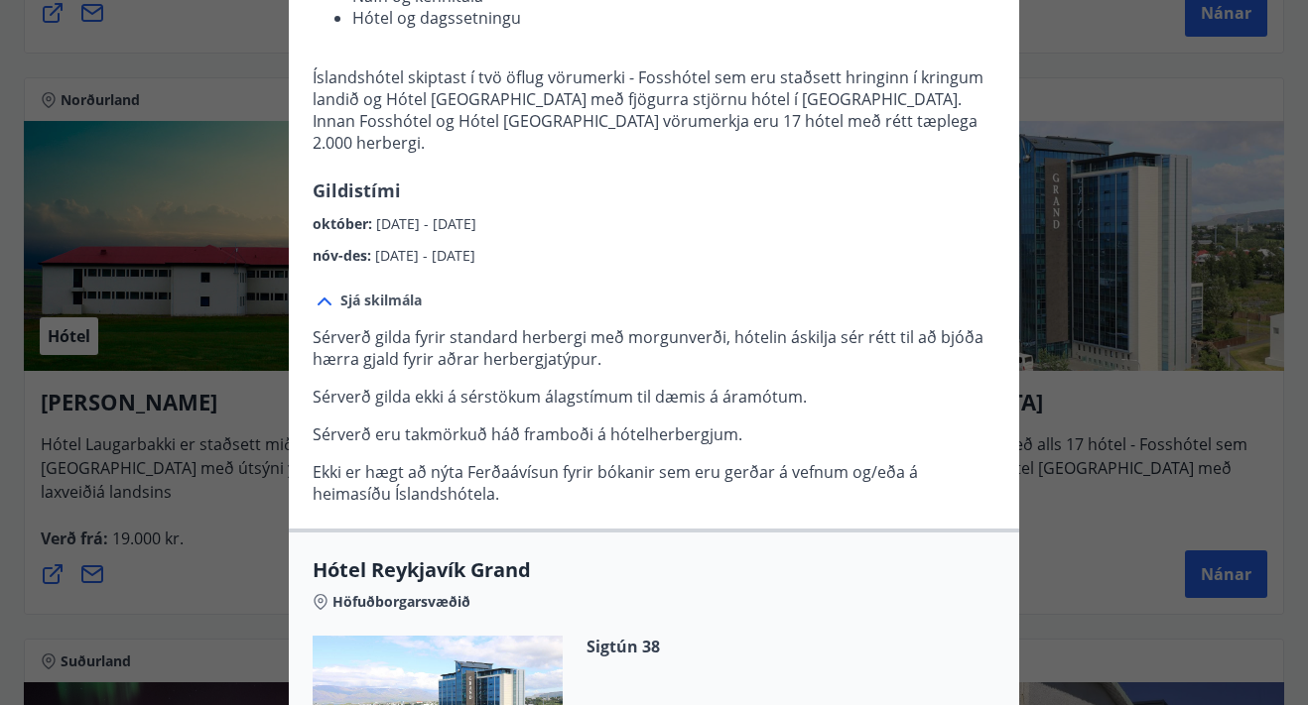
scroll to position [357, 0]
click at [386, 296] on span "Sjá skilmála" at bounding box center [380, 300] width 81 height 20
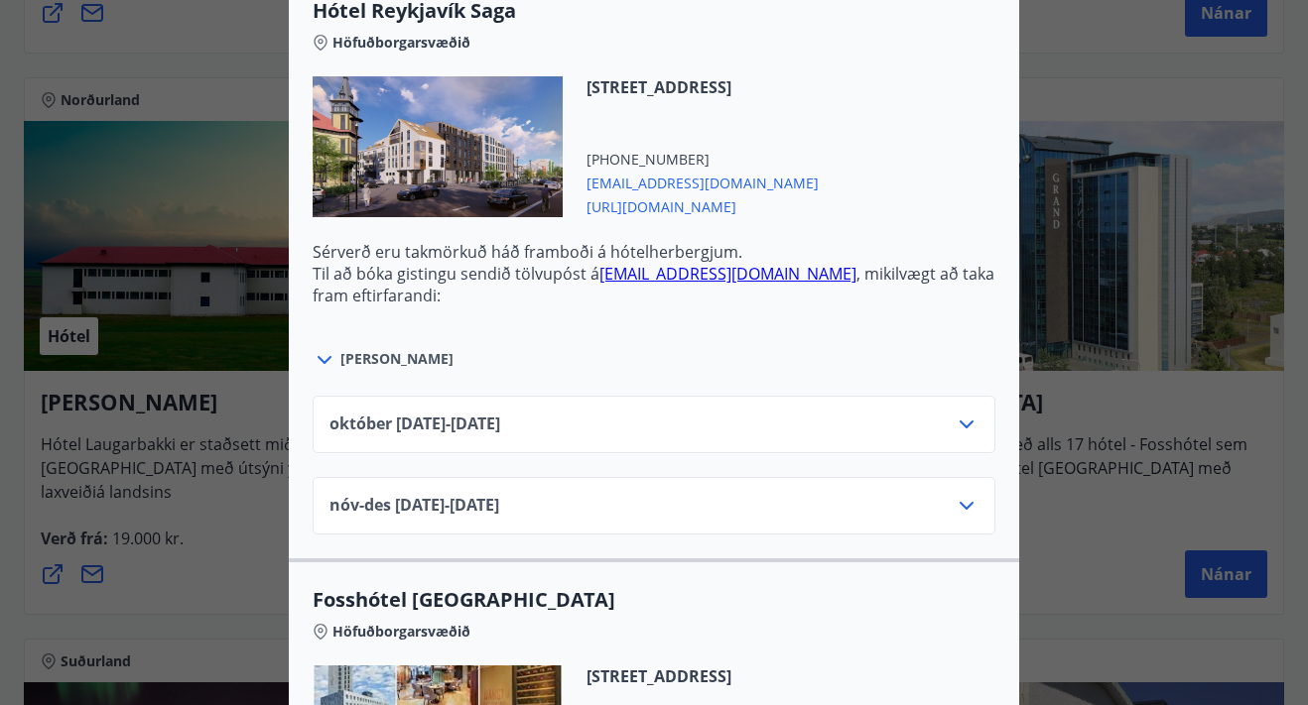
scroll to position [1840, 0]
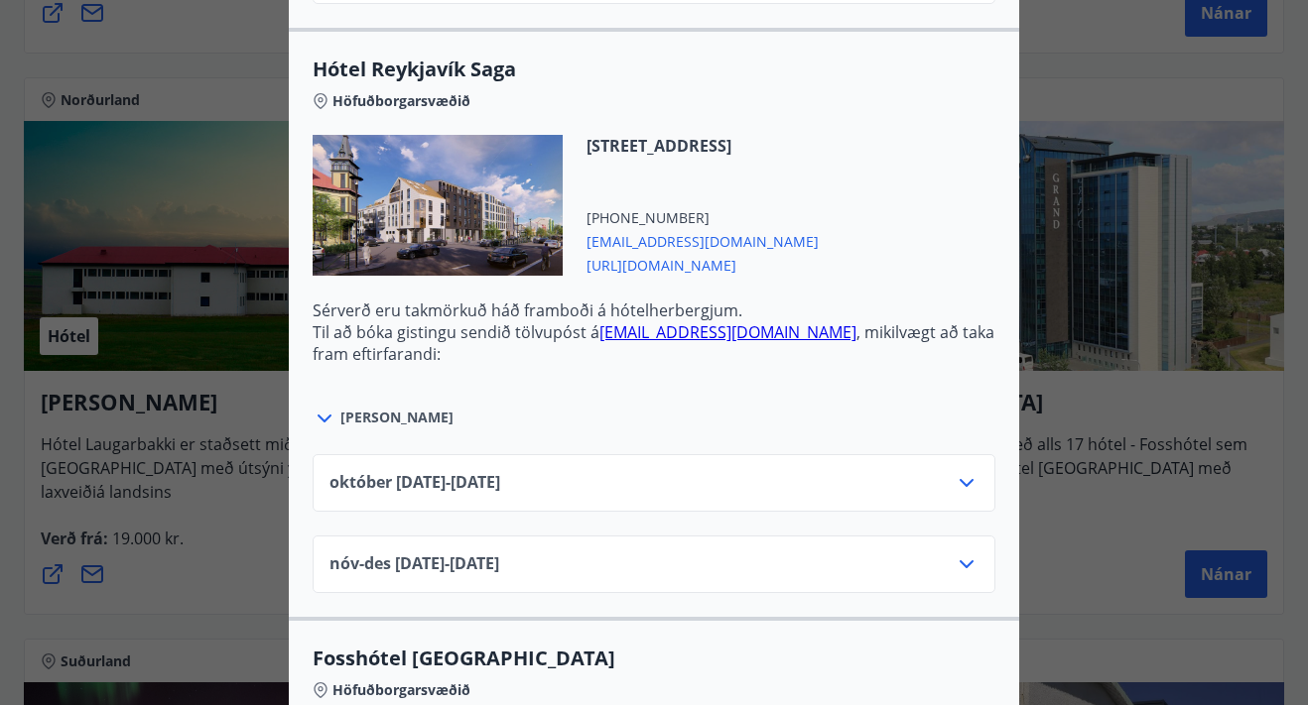
click at [965, 485] on icon at bounding box center [966, 483] width 14 height 8
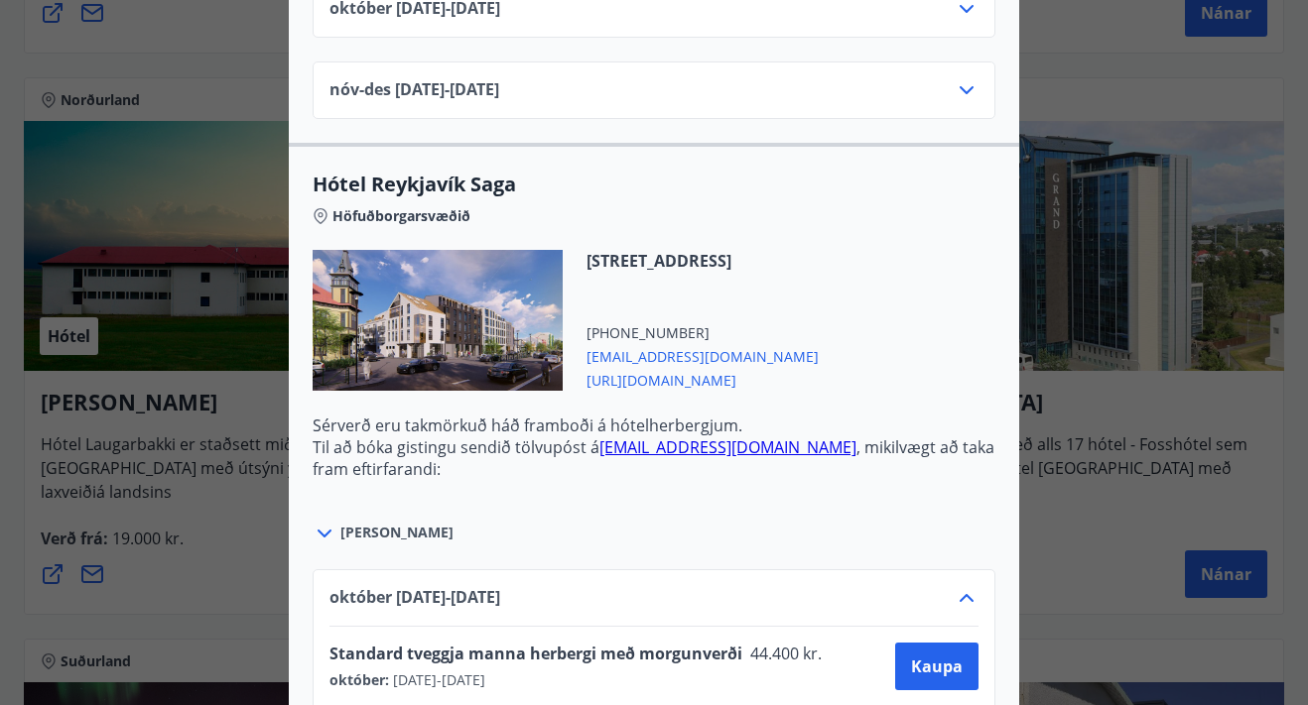
scroll to position [1748, 0]
